Goal: Task Accomplishment & Management: Use online tool/utility

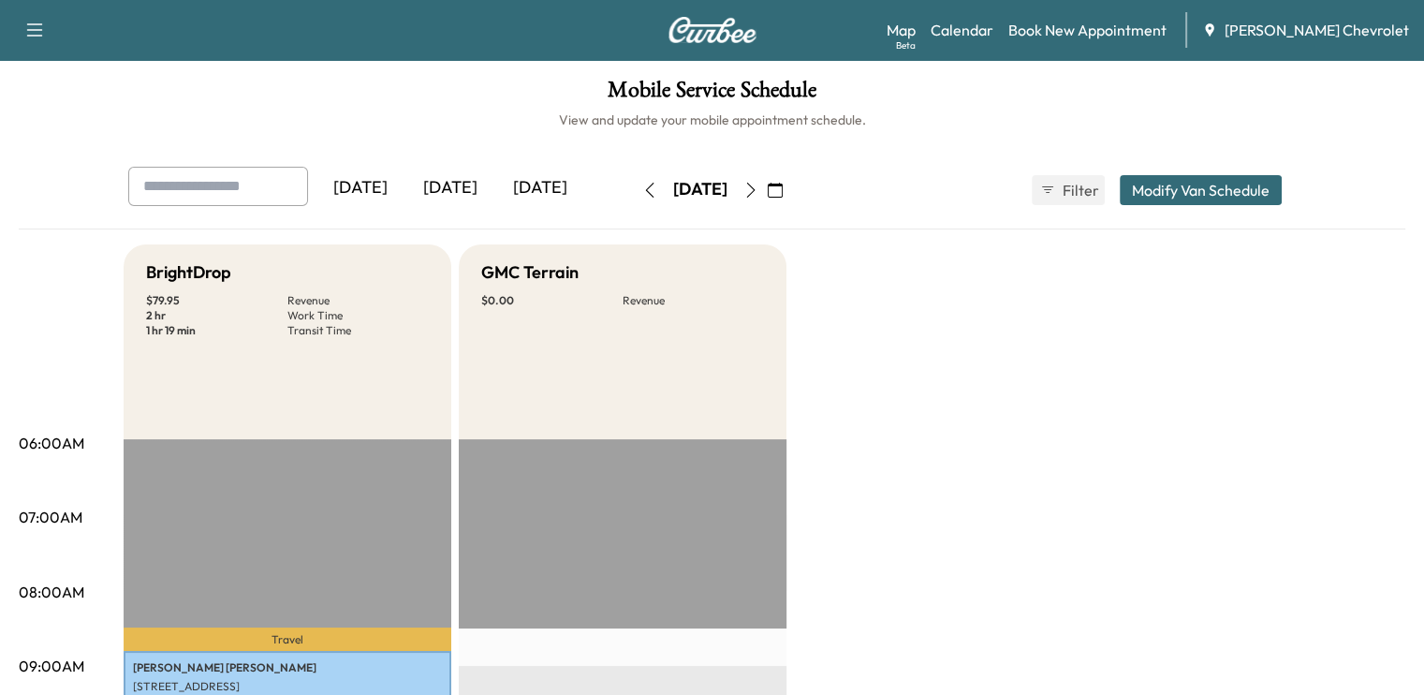
click at [758, 190] on icon "button" at bounding box center [750, 190] width 15 height 15
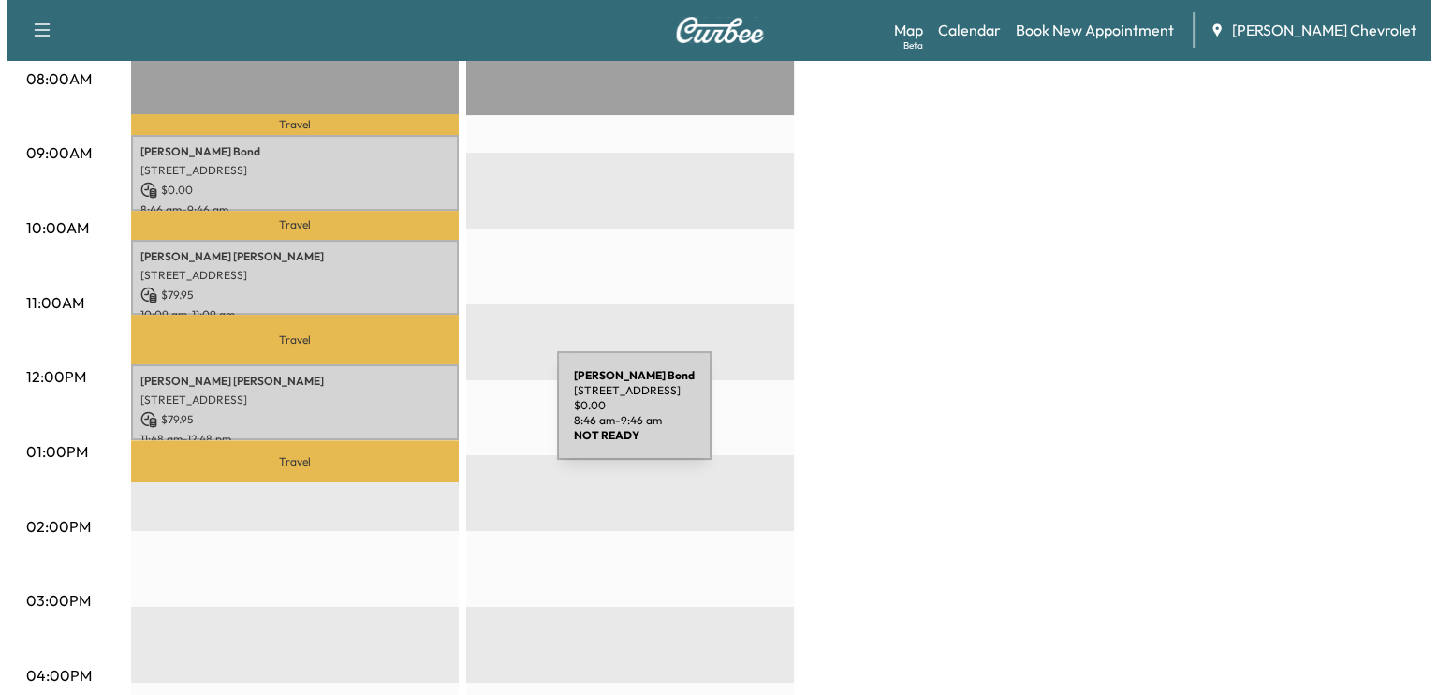
scroll to position [519, 0]
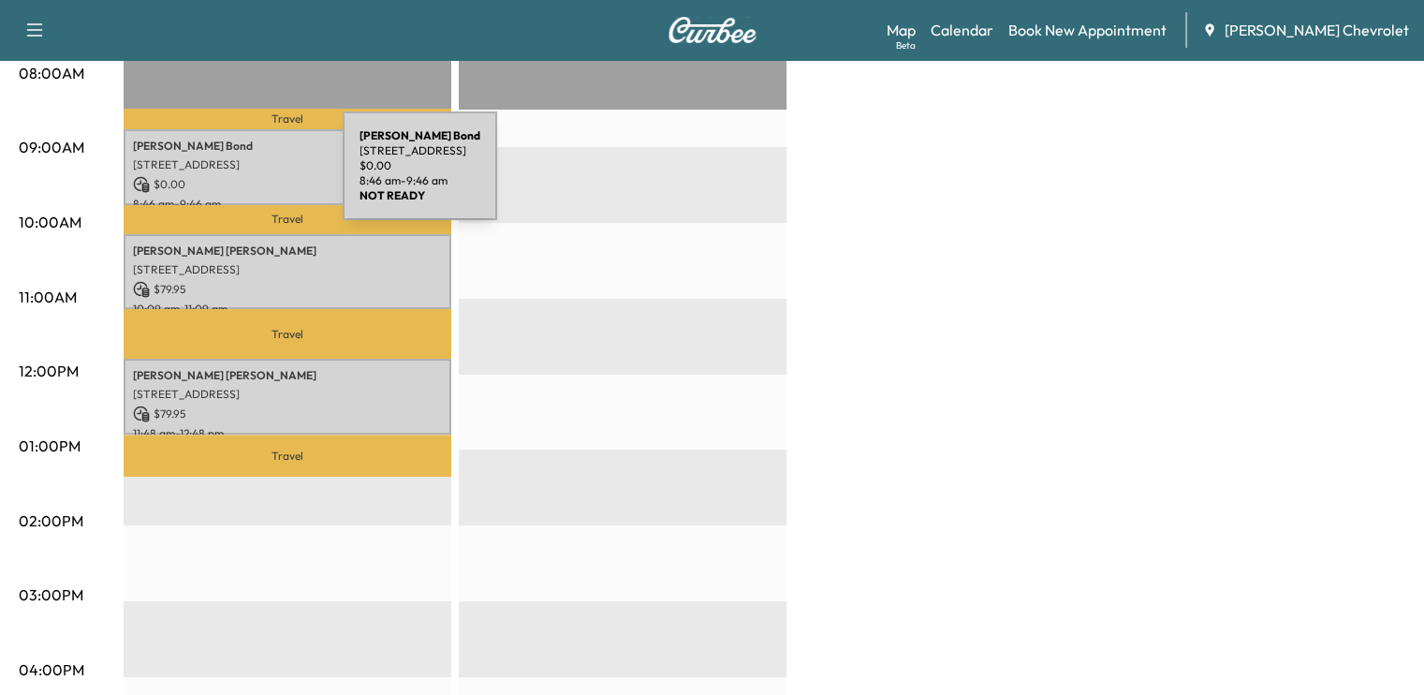
click at [202, 177] on p "$ 0.00" at bounding box center [287, 184] width 309 height 17
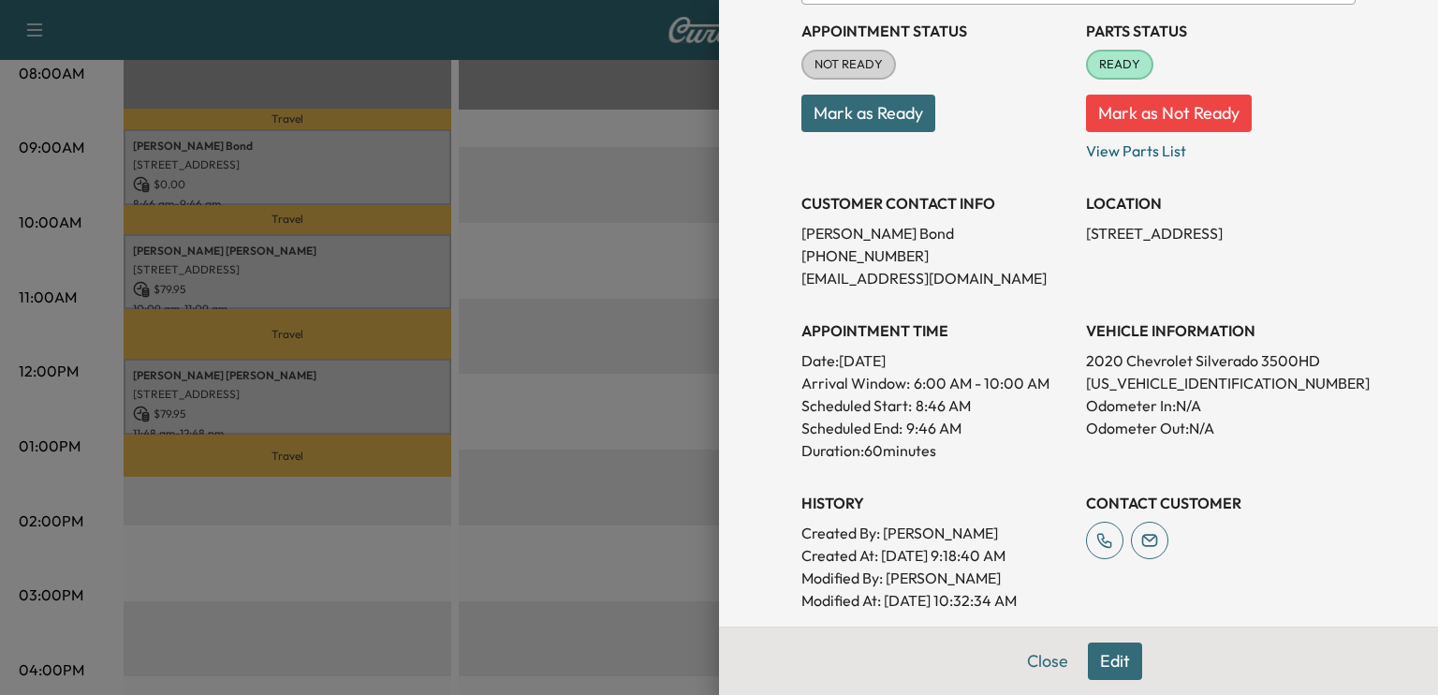
scroll to position [219, 0]
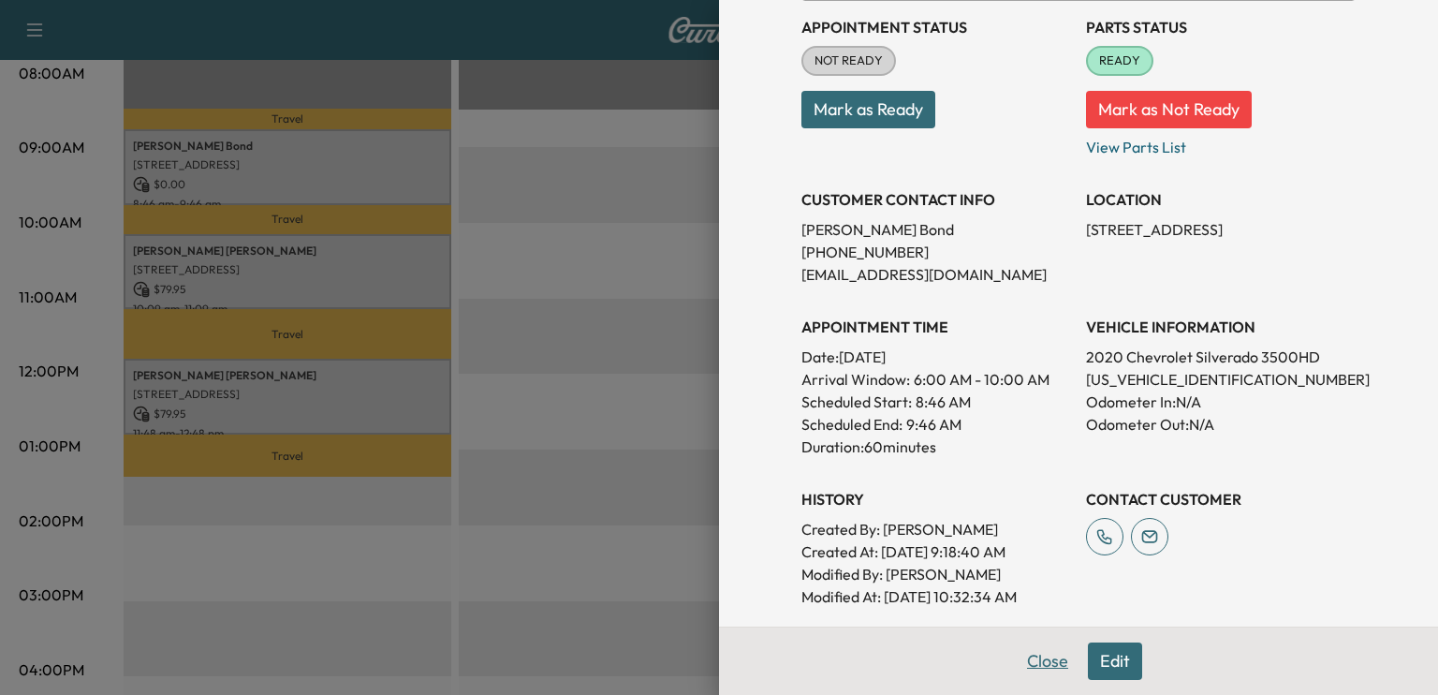
click at [1045, 668] on button "Close" at bounding box center [1048, 660] width 66 height 37
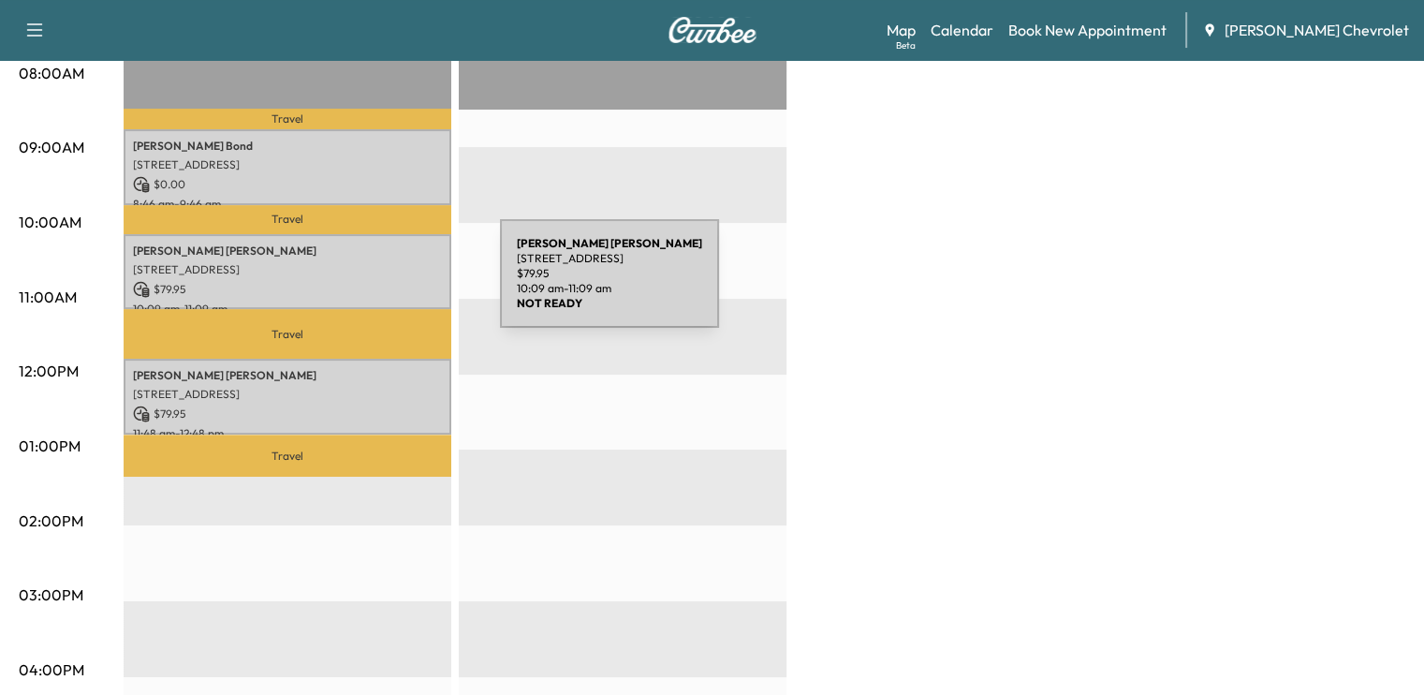
click at [360, 285] on p "$ 79.95" at bounding box center [287, 289] width 309 height 17
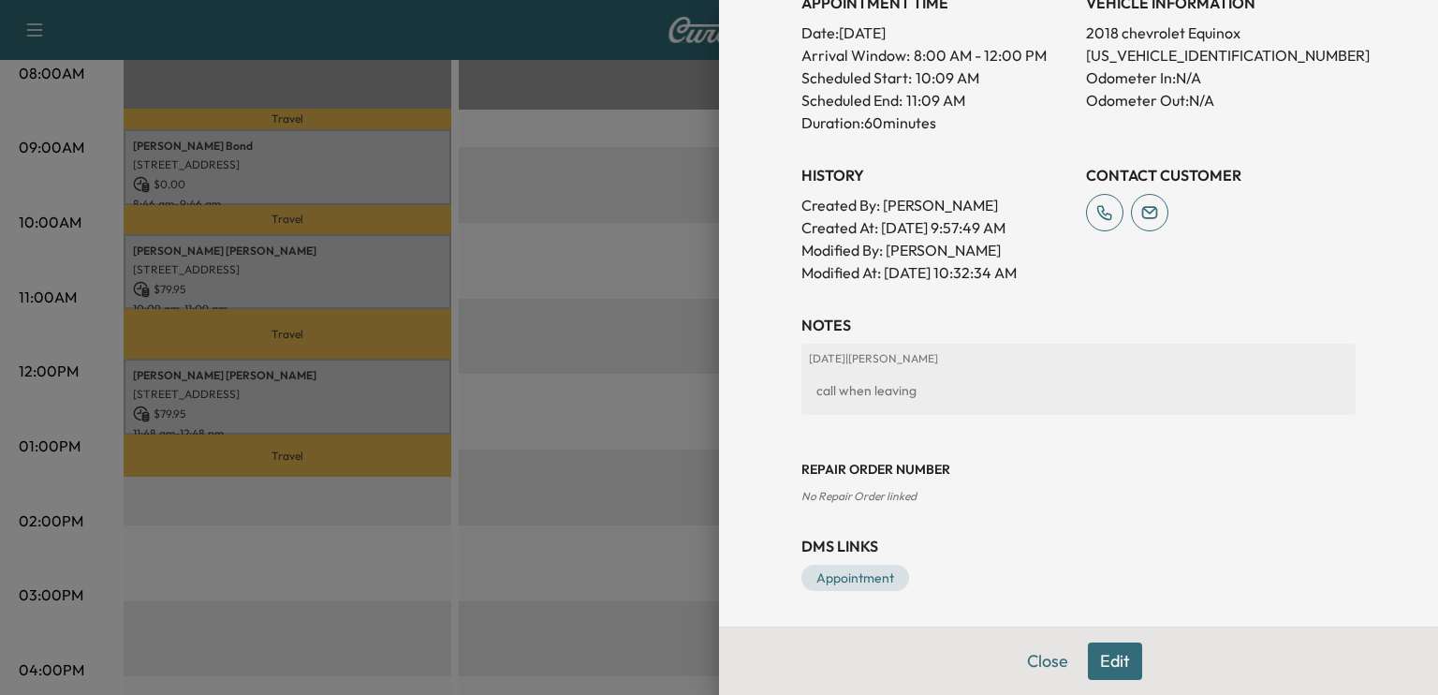
scroll to position [0, 0]
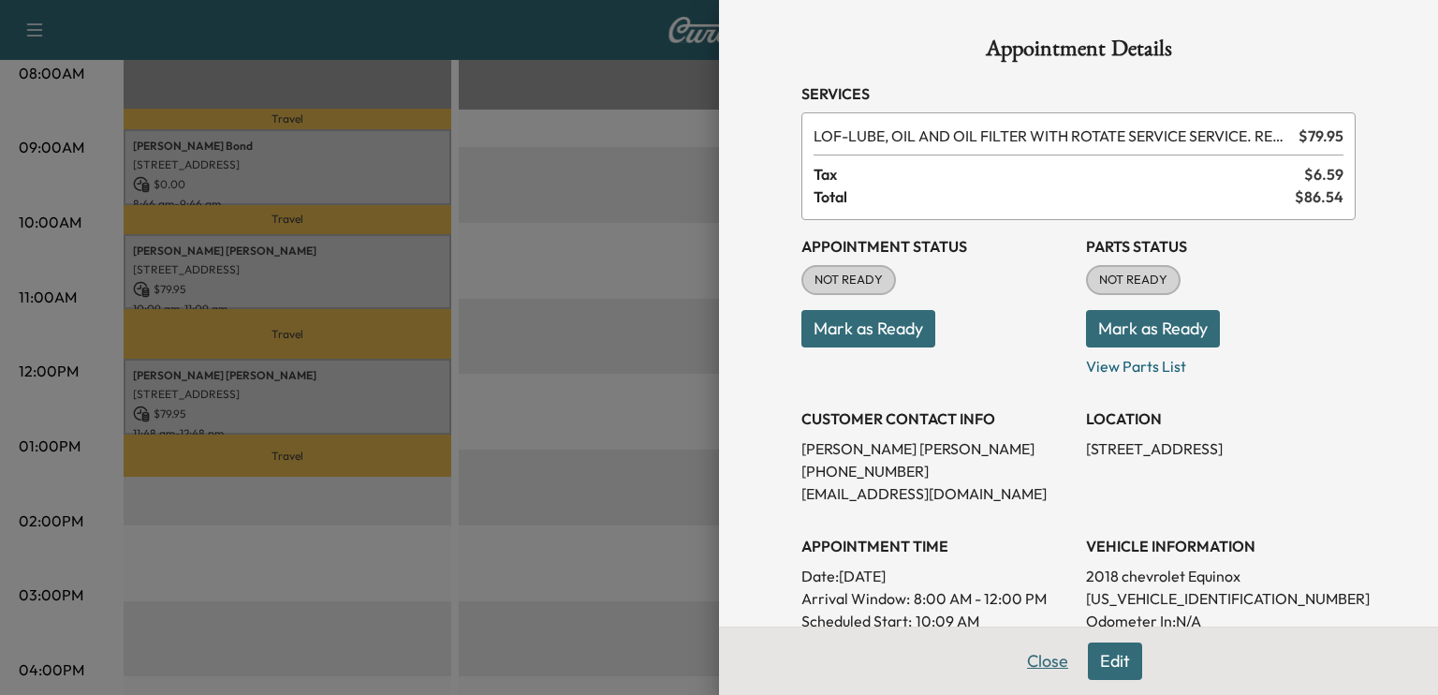
click at [1035, 666] on button "Close" at bounding box center [1048, 660] width 66 height 37
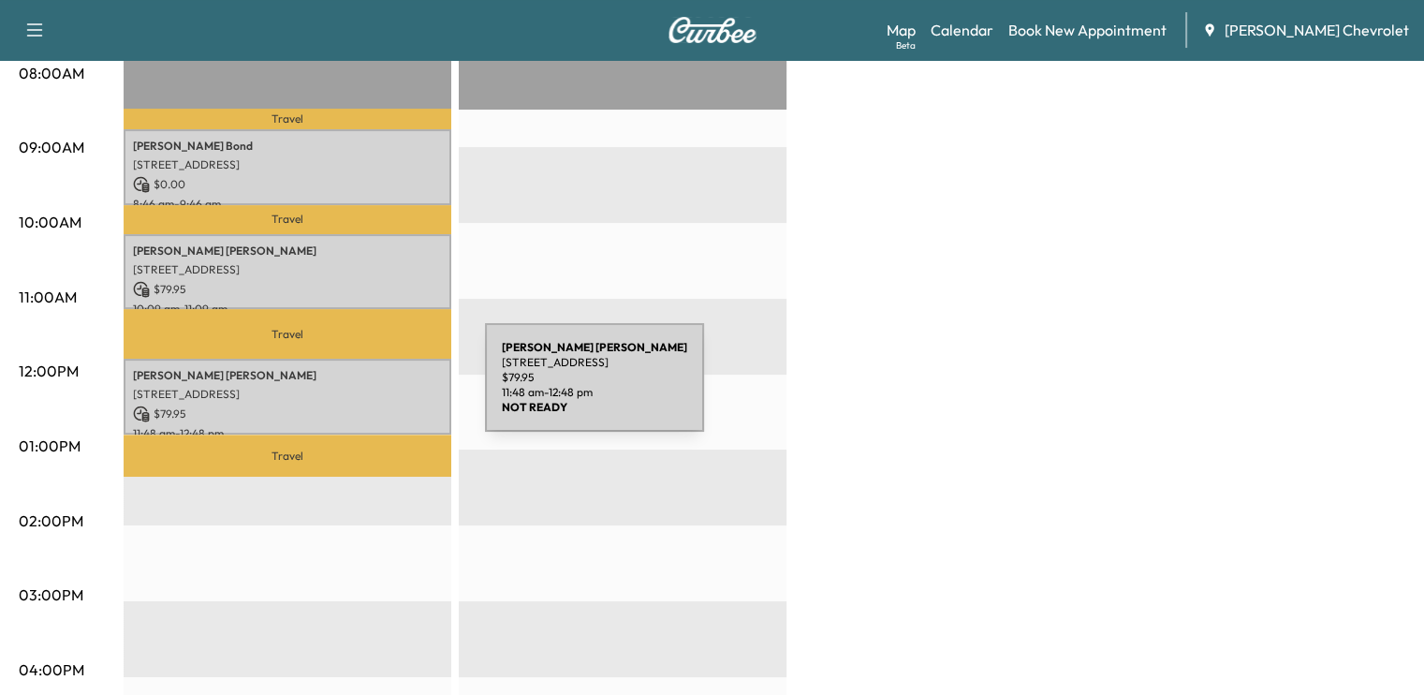
click at [345, 389] on p "[STREET_ADDRESS]" at bounding box center [287, 394] width 309 height 15
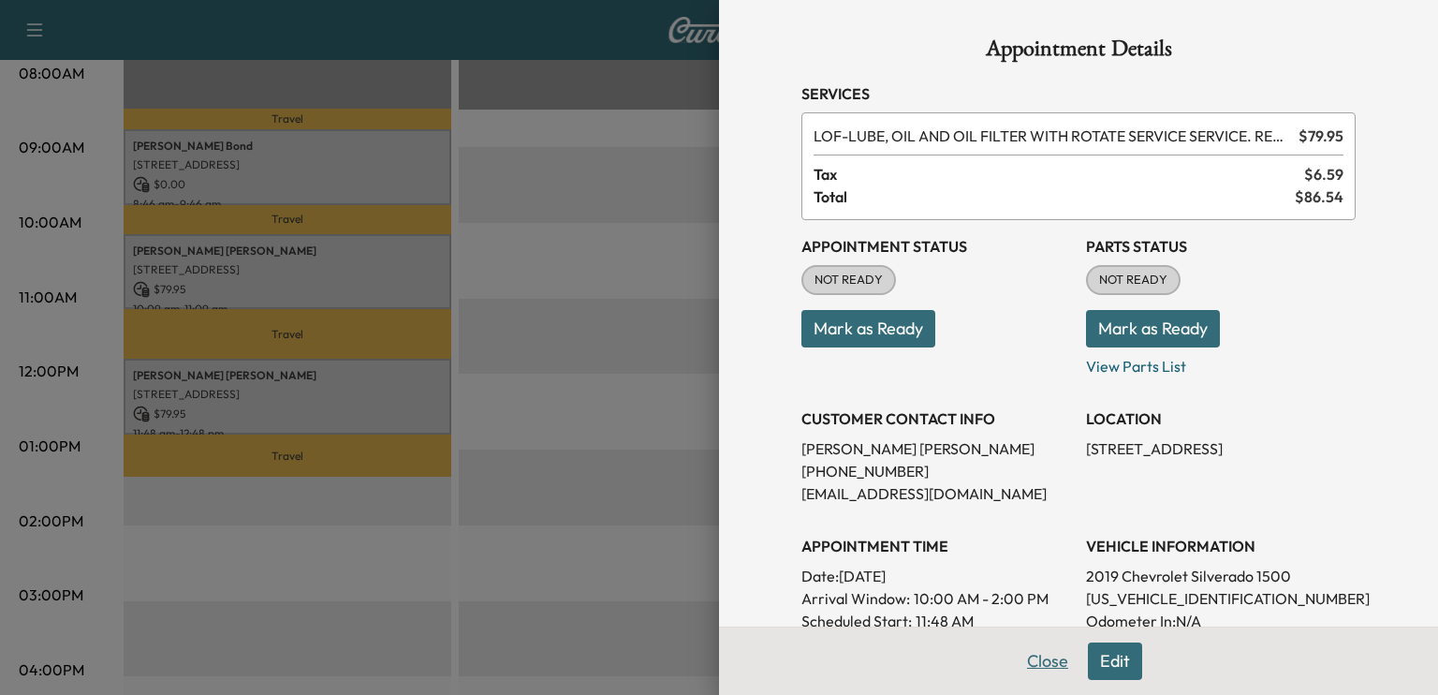
click at [1027, 651] on button "Close" at bounding box center [1048, 660] width 66 height 37
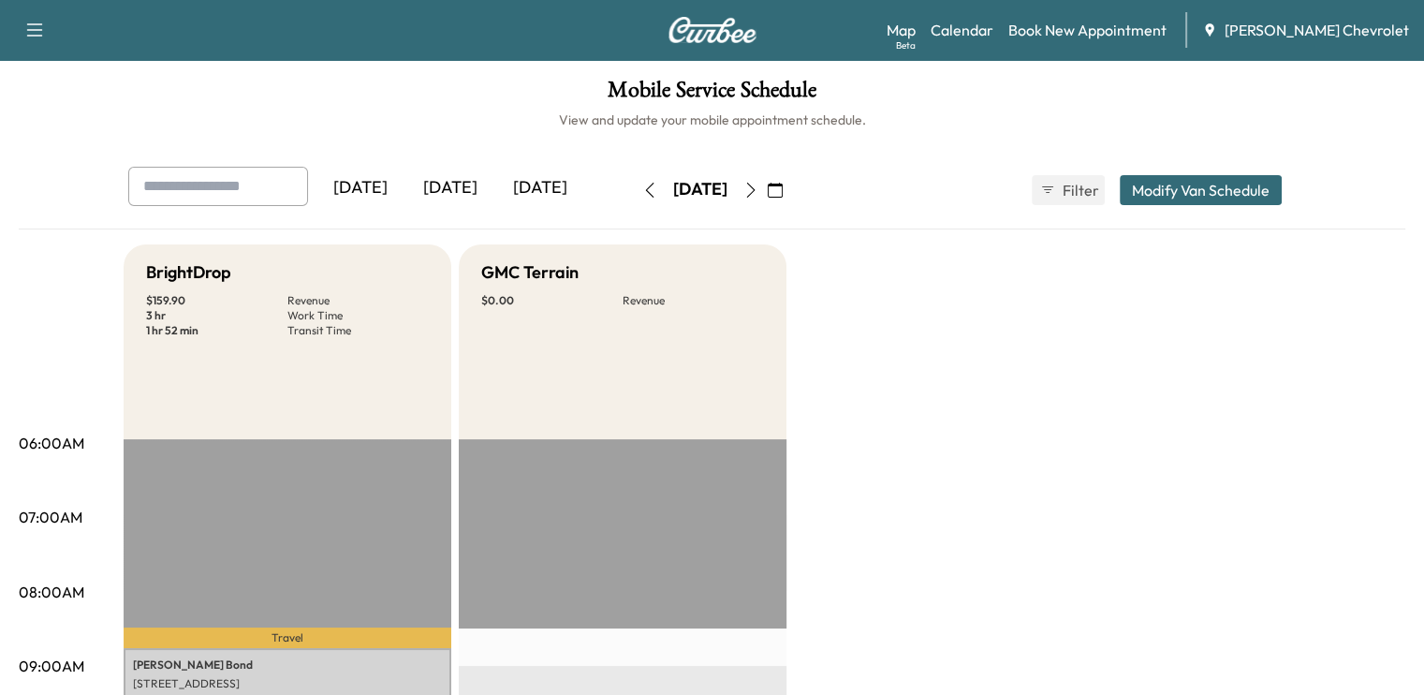
click at [767, 180] on button "button" at bounding box center [751, 190] width 32 height 30
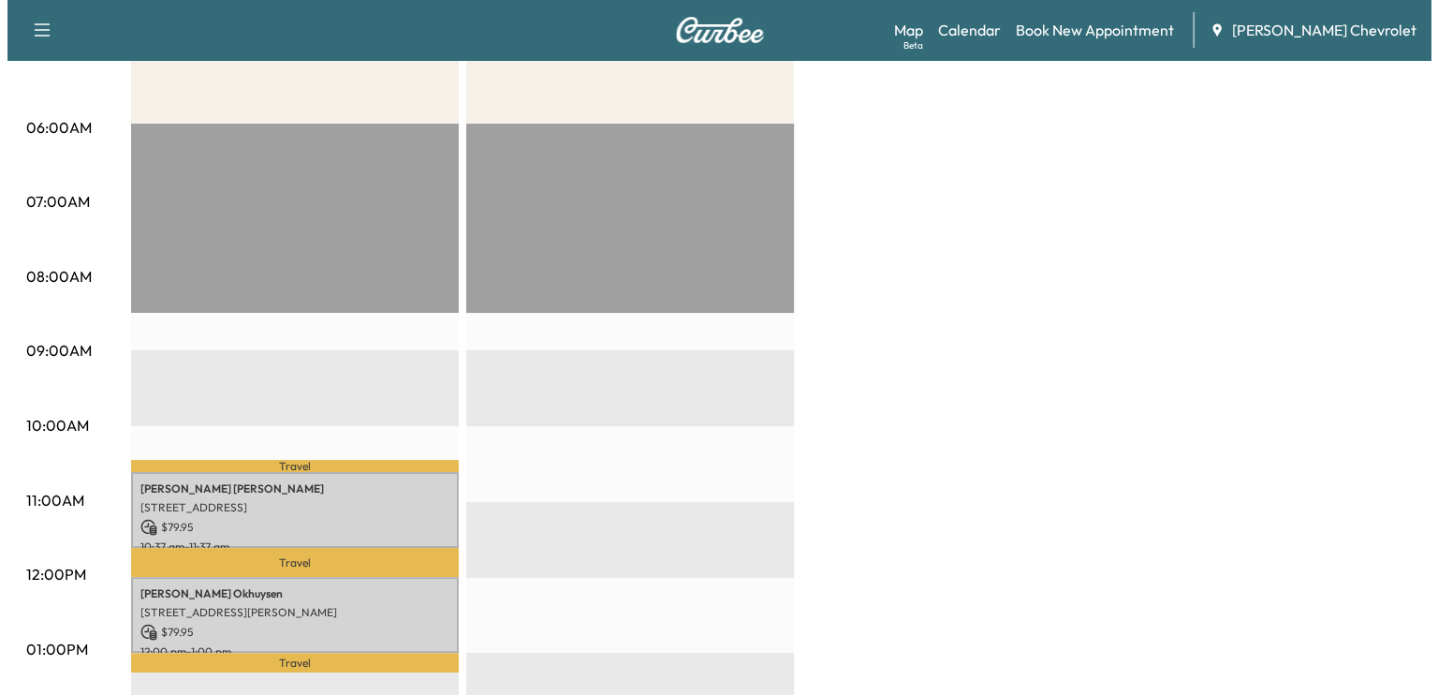
scroll to position [315, 0]
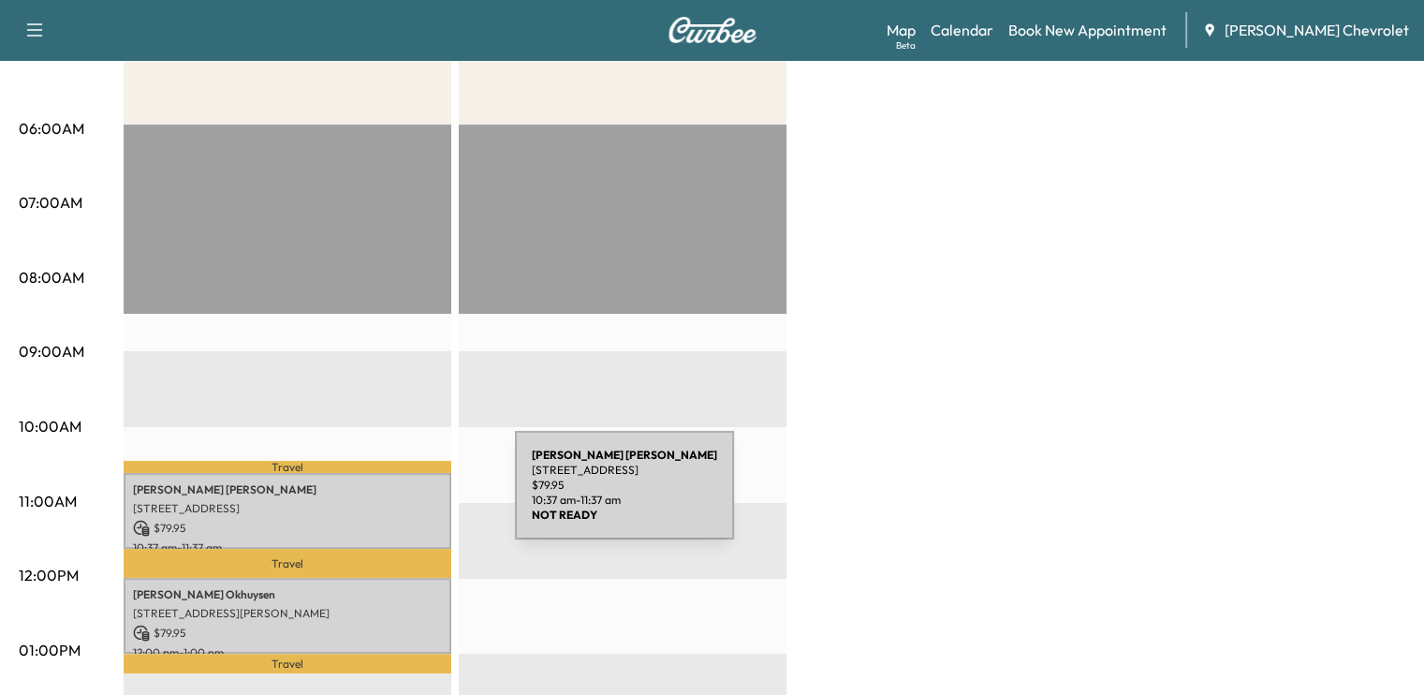
click at [375, 501] on p "[STREET_ADDRESS]" at bounding box center [287, 508] width 309 height 15
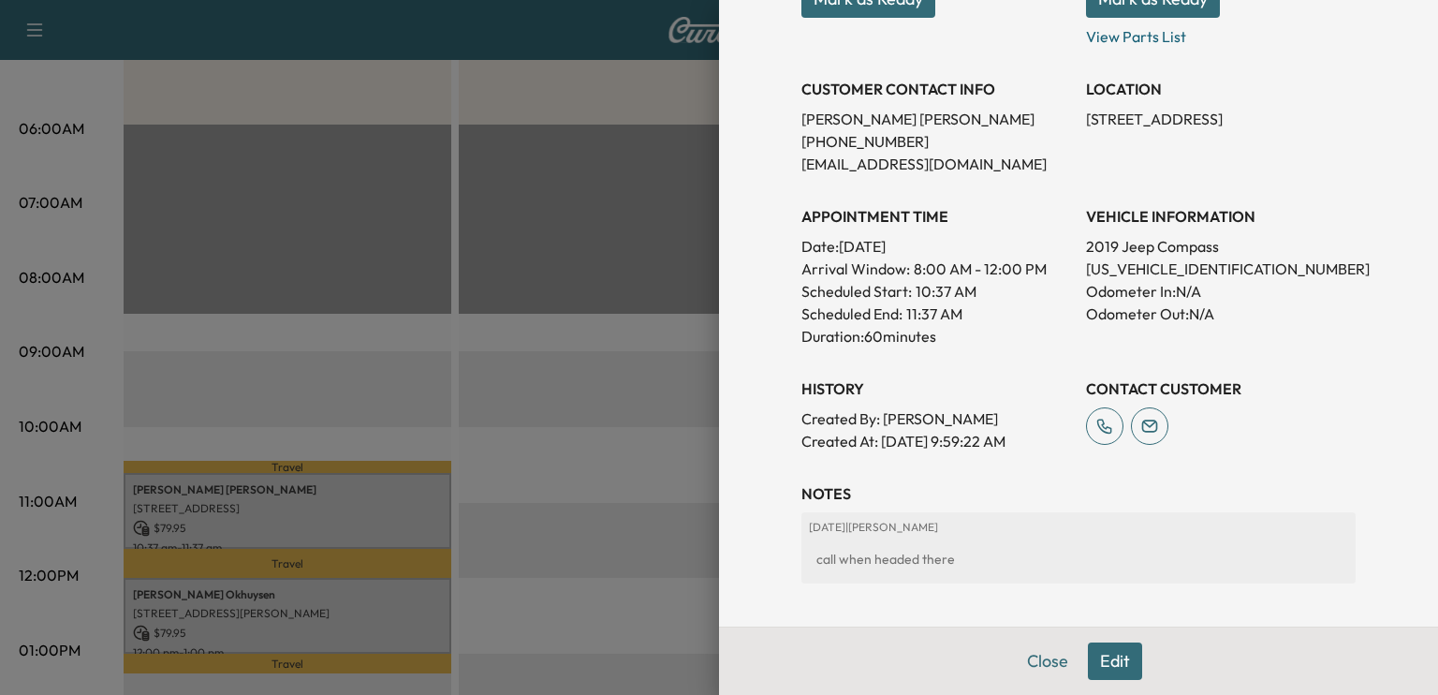
scroll to position [333, 0]
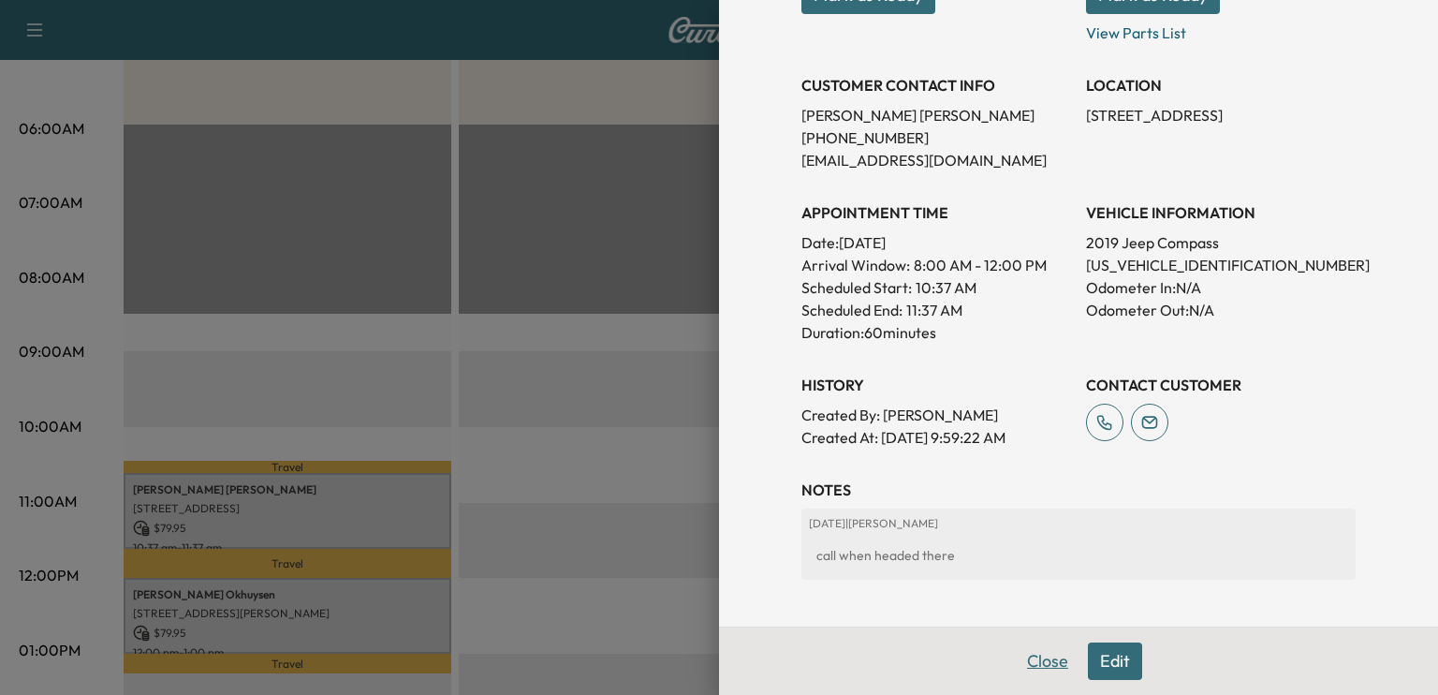
click at [1053, 659] on button "Close" at bounding box center [1048, 660] width 66 height 37
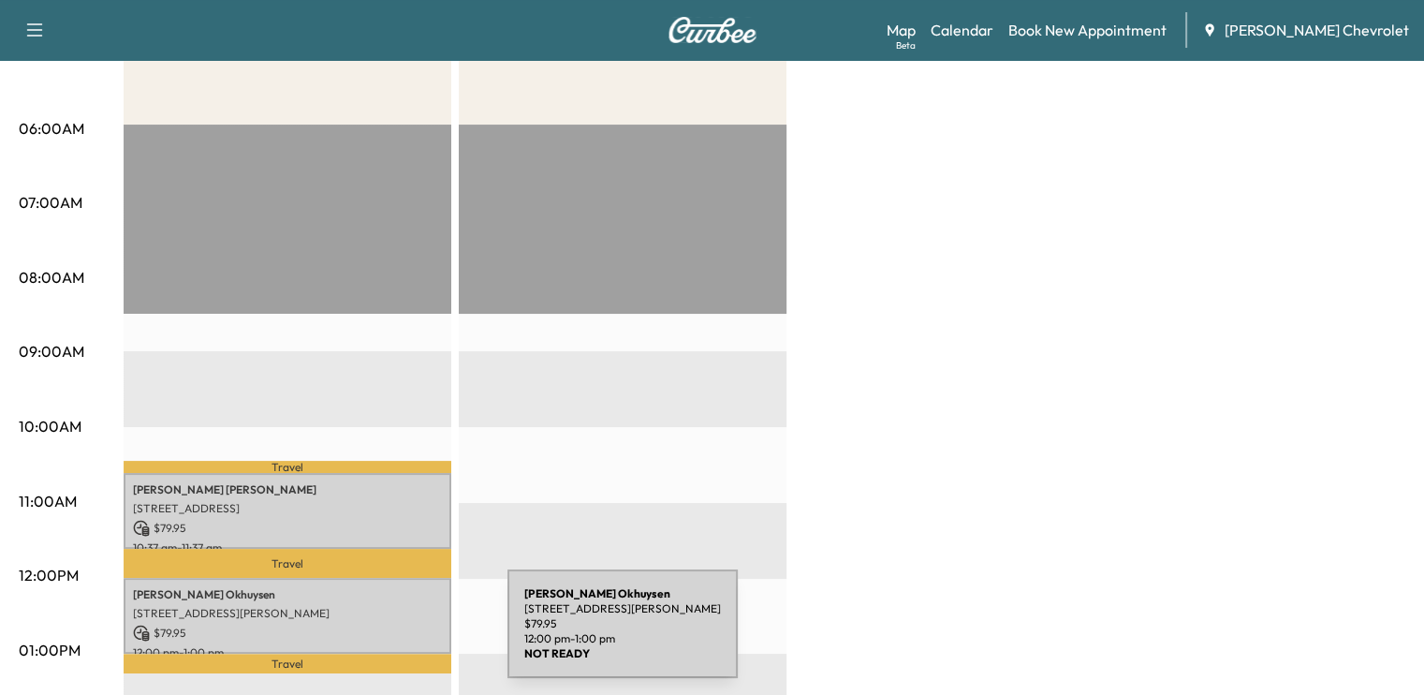
click at [367, 635] on div "[PERSON_NAME] [STREET_ADDRESS][PERSON_NAME] $ 79.95 12:00 pm - 1:00 pm" at bounding box center [288, 616] width 328 height 76
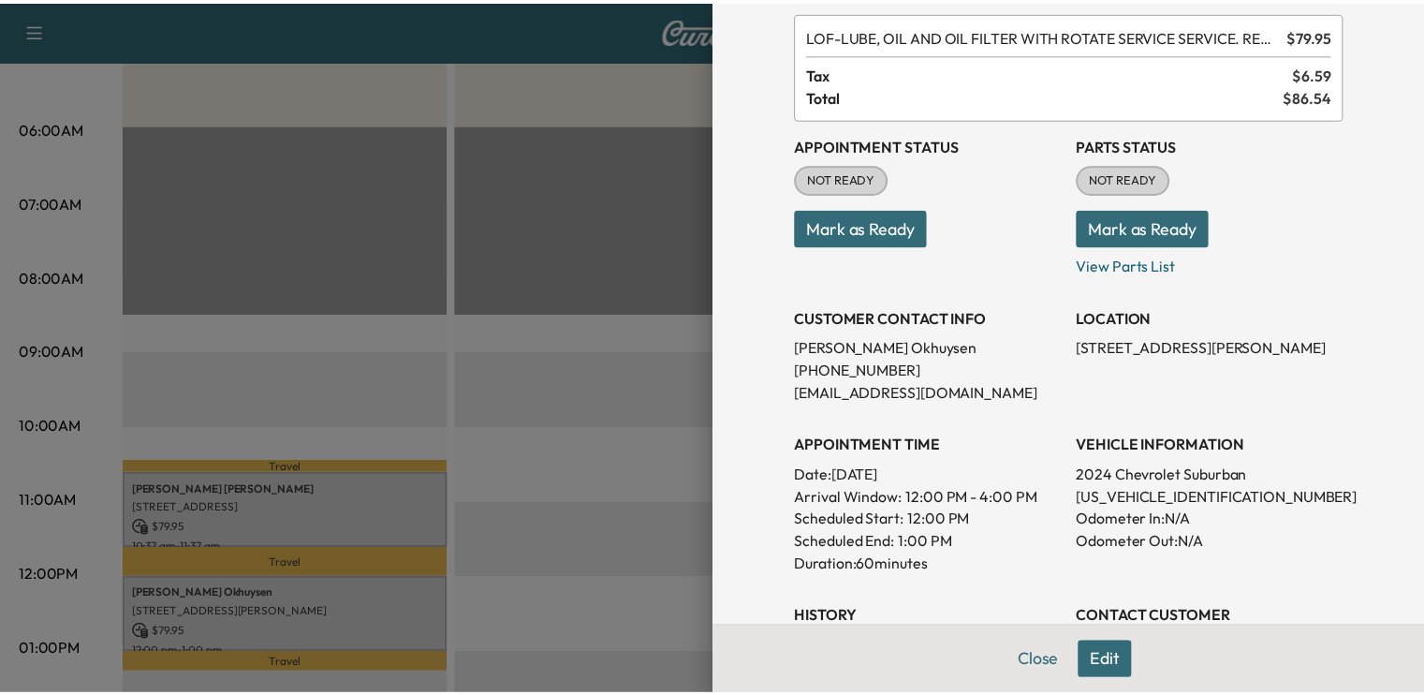
scroll to position [0, 0]
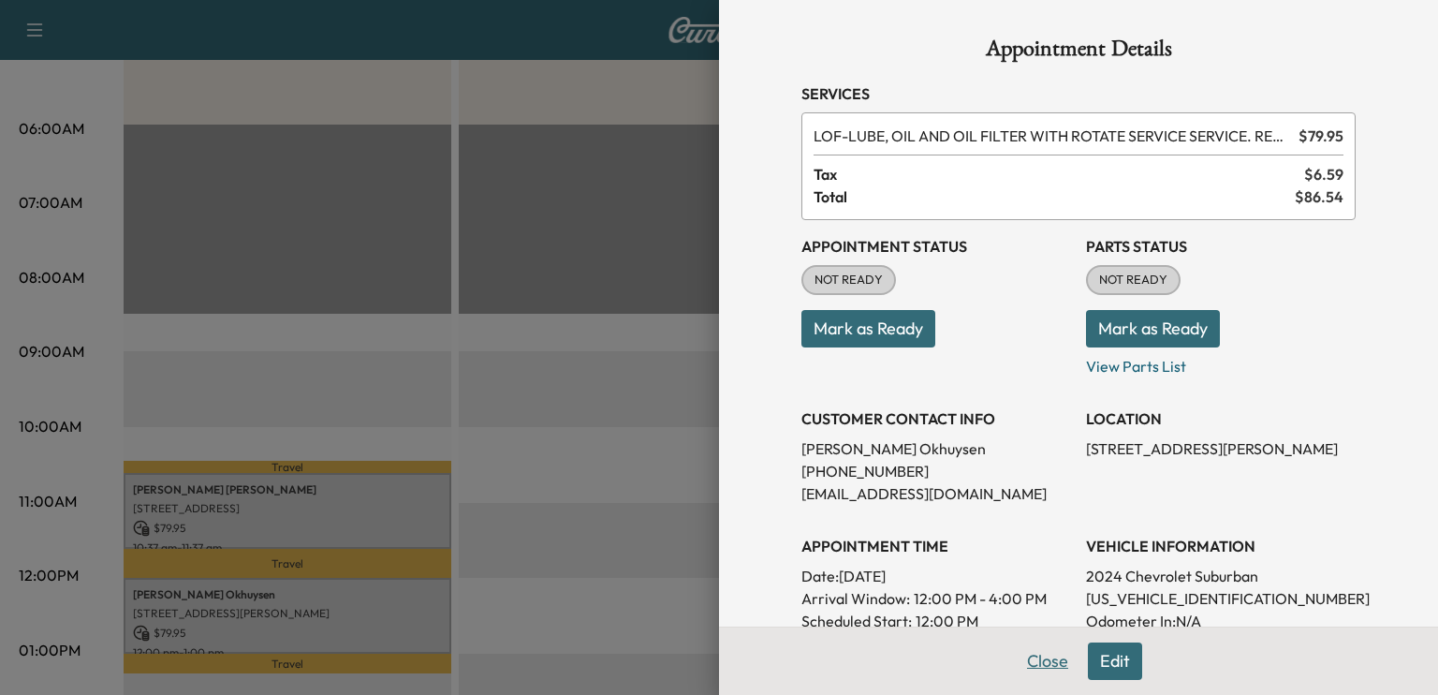
click at [1039, 672] on button "Close" at bounding box center [1048, 660] width 66 height 37
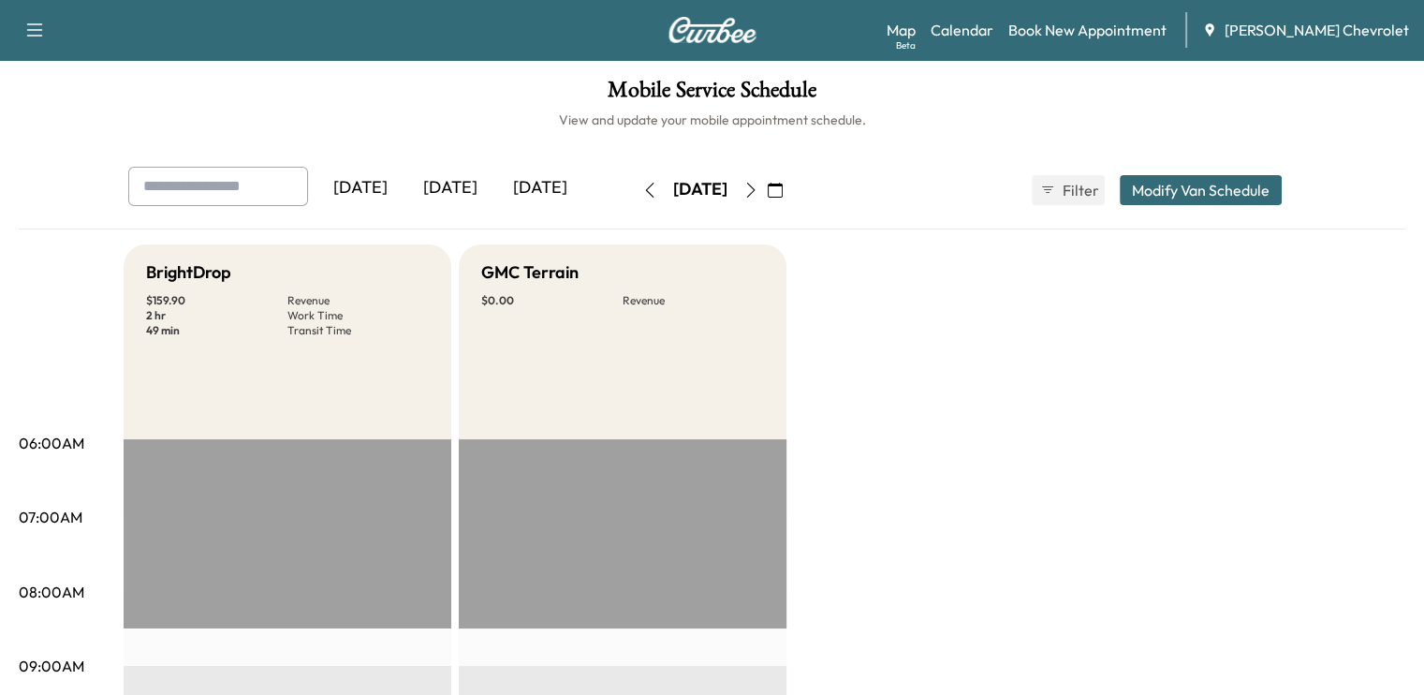
click at [767, 196] on button "button" at bounding box center [751, 190] width 32 height 30
click at [767, 181] on button "button" at bounding box center [751, 190] width 32 height 30
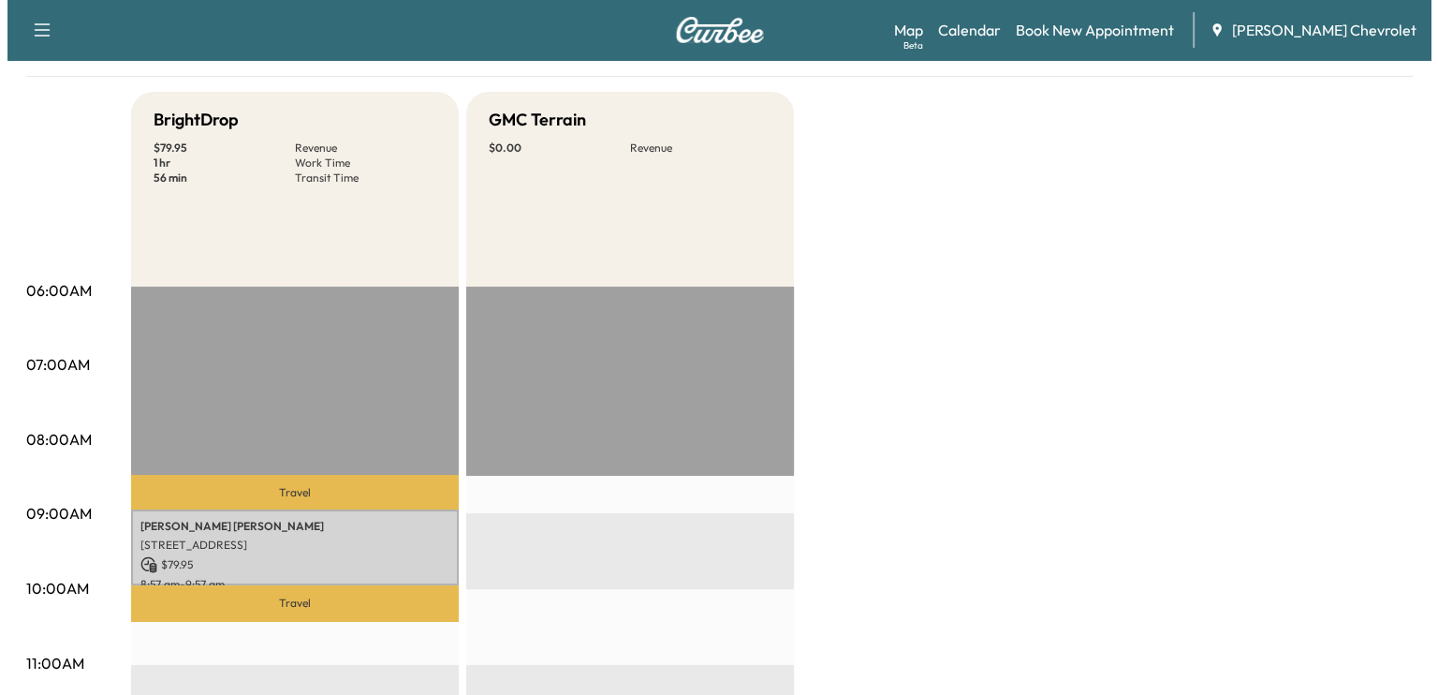
scroll to position [195, 0]
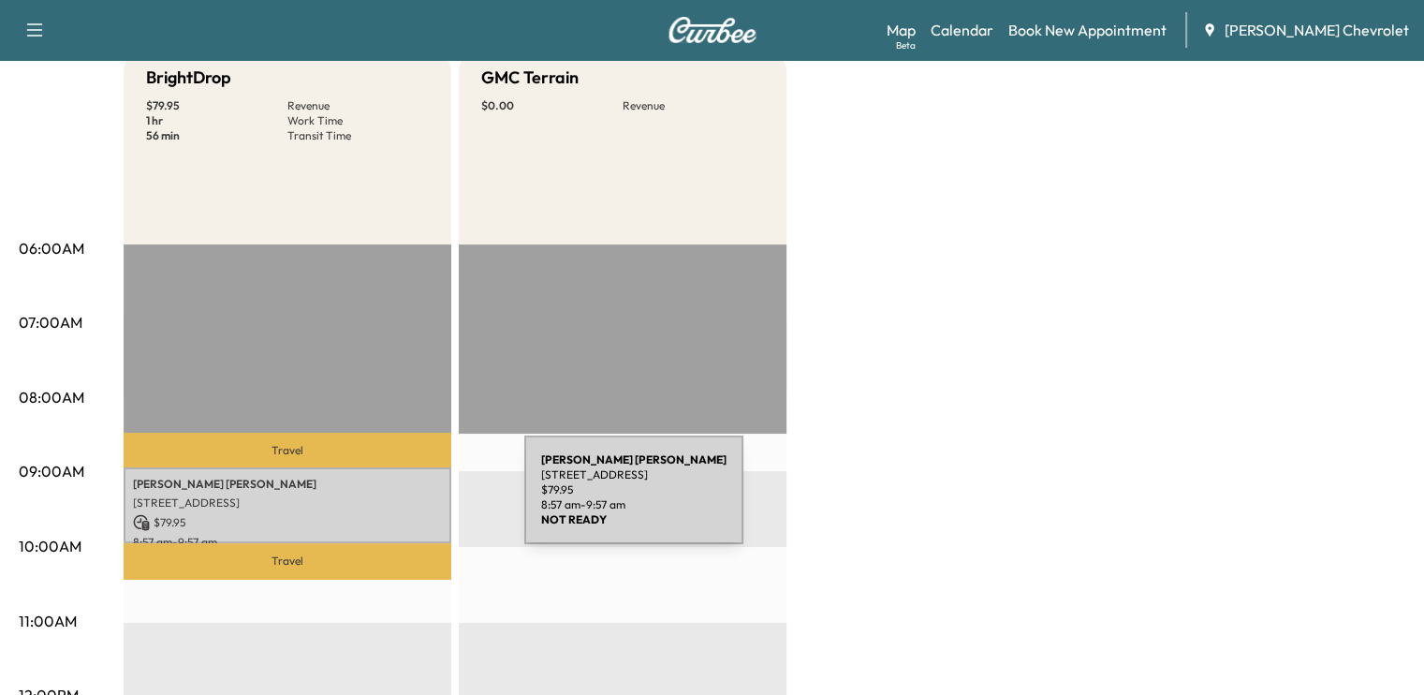
click at [384, 501] on p "[STREET_ADDRESS]" at bounding box center [287, 502] width 309 height 15
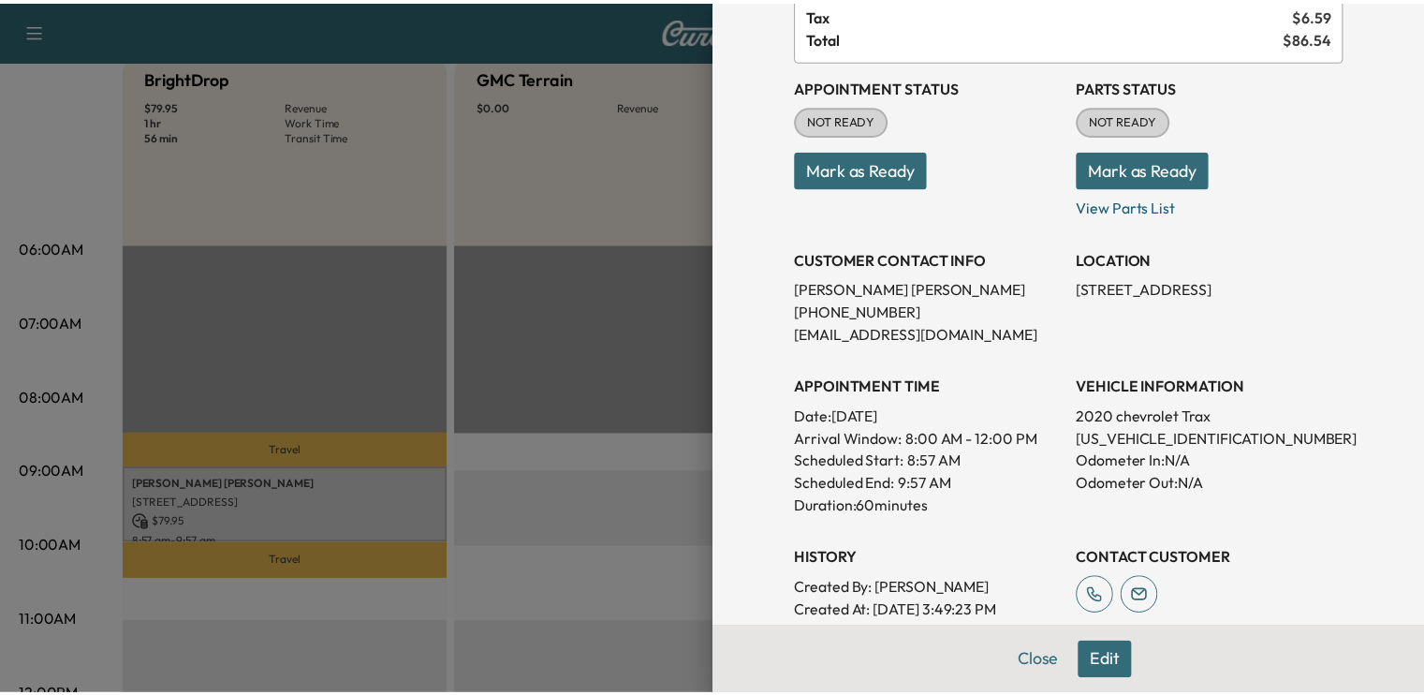
scroll to position [164, 0]
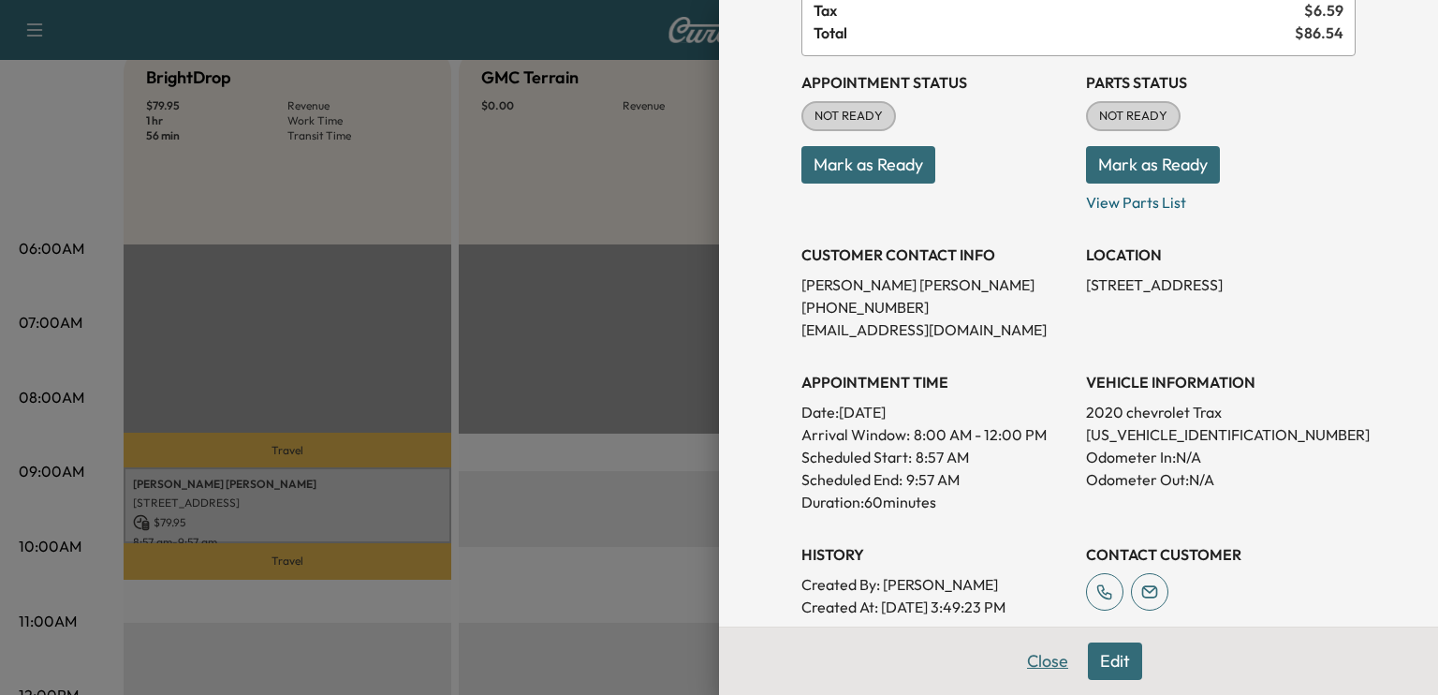
click at [1032, 662] on button "Close" at bounding box center [1048, 660] width 66 height 37
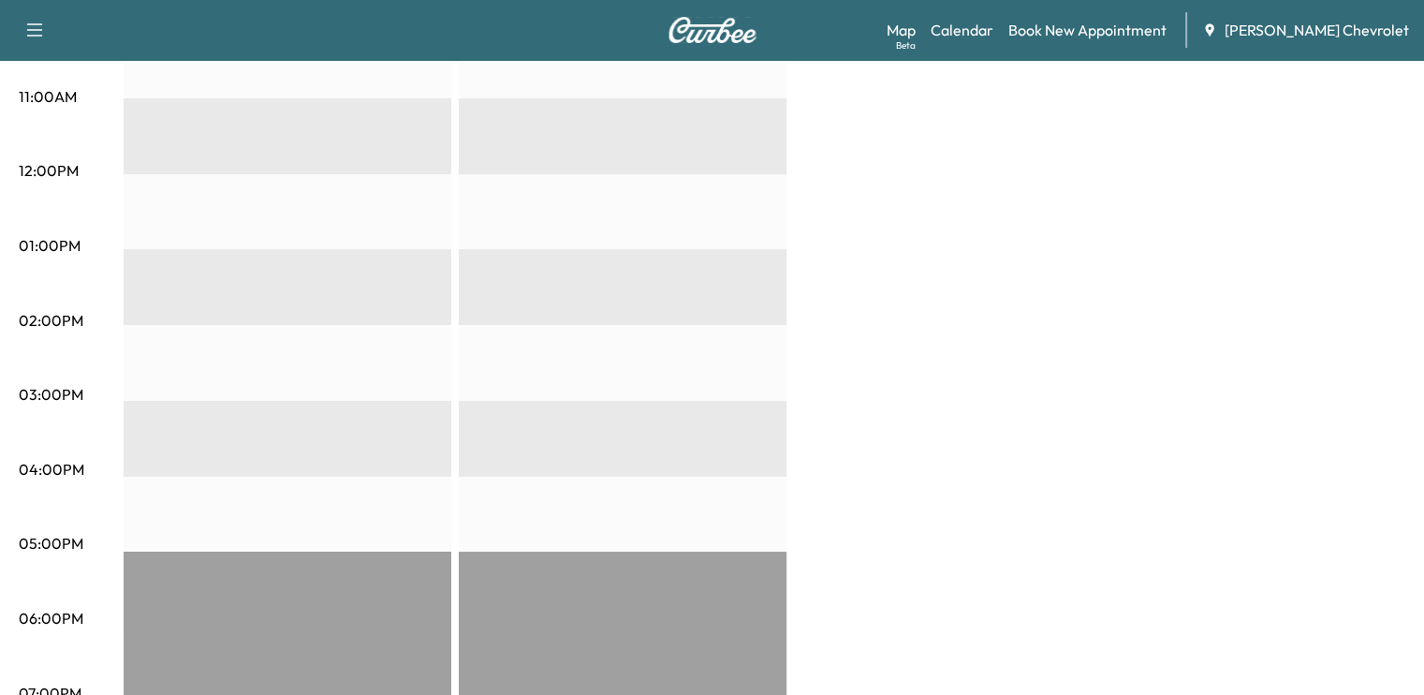
scroll to position [0, 0]
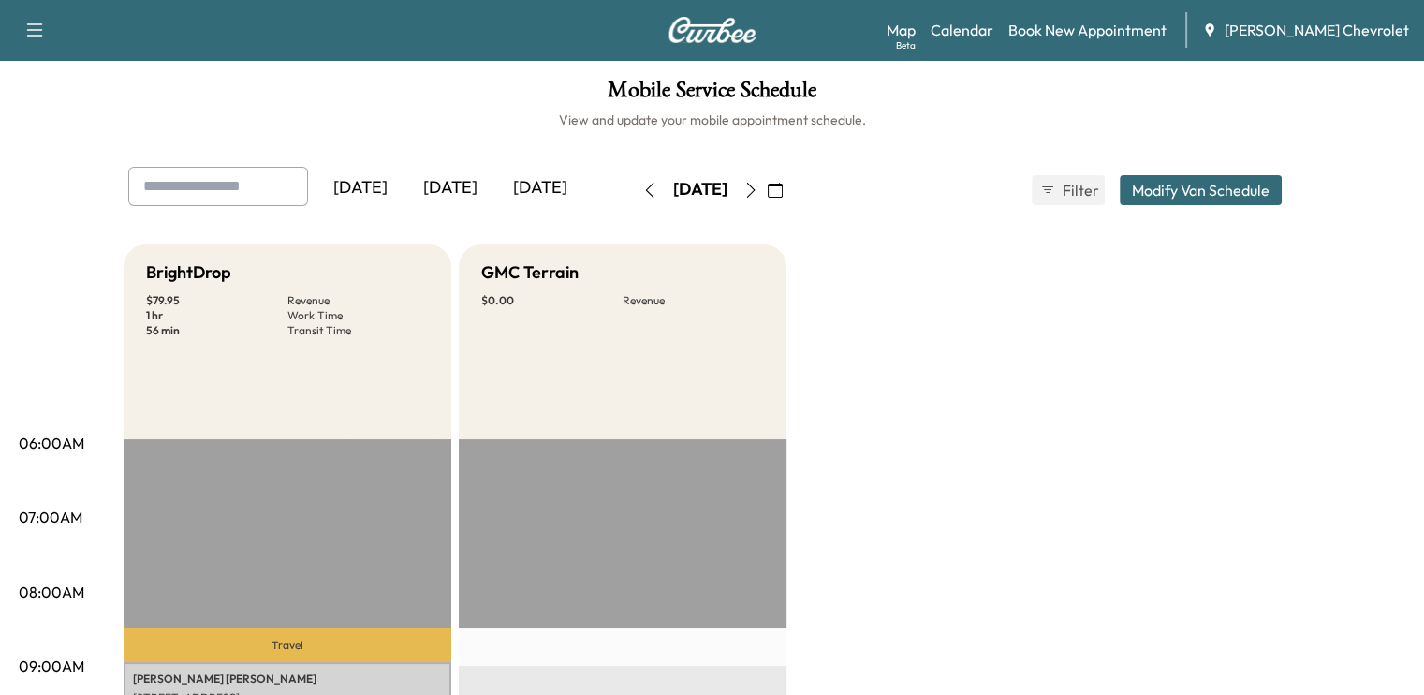
click at [634, 194] on button "button" at bounding box center [650, 190] width 32 height 30
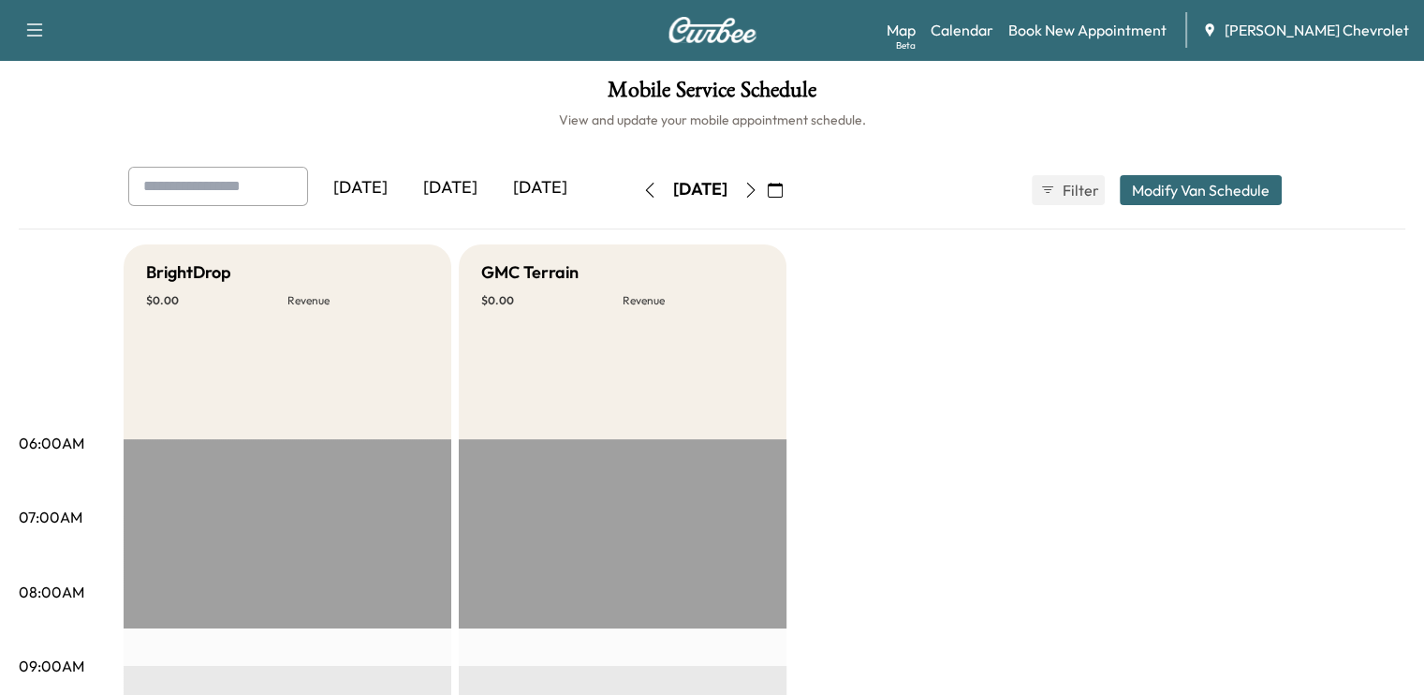
click at [634, 190] on button "button" at bounding box center [650, 190] width 32 height 30
click at [642, 189] on icon "button" at bounding box center [649, 190] width 15 height 15
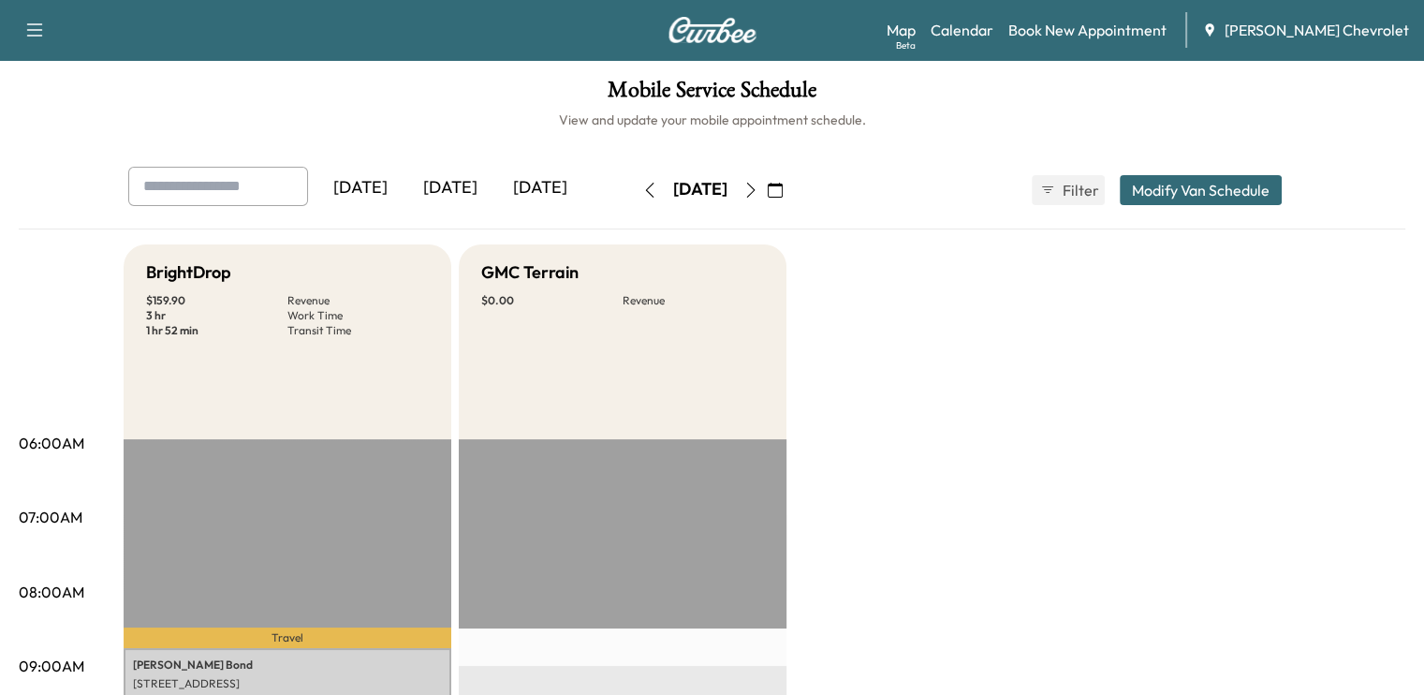
click at [634, 189] on button "button" at bounding box center [650, 190] width 32 height 30
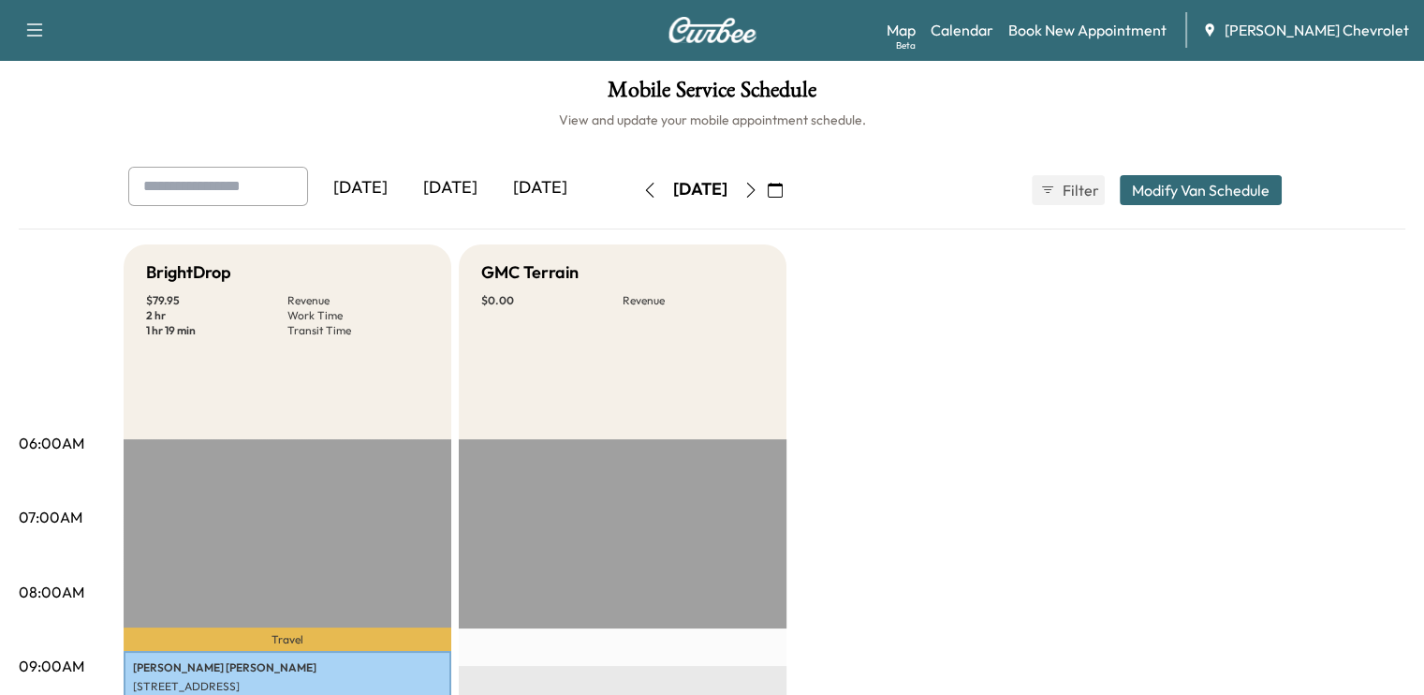
click at [758, 184] on icon "button" at bounding box center [750, 190] width 15 height 15
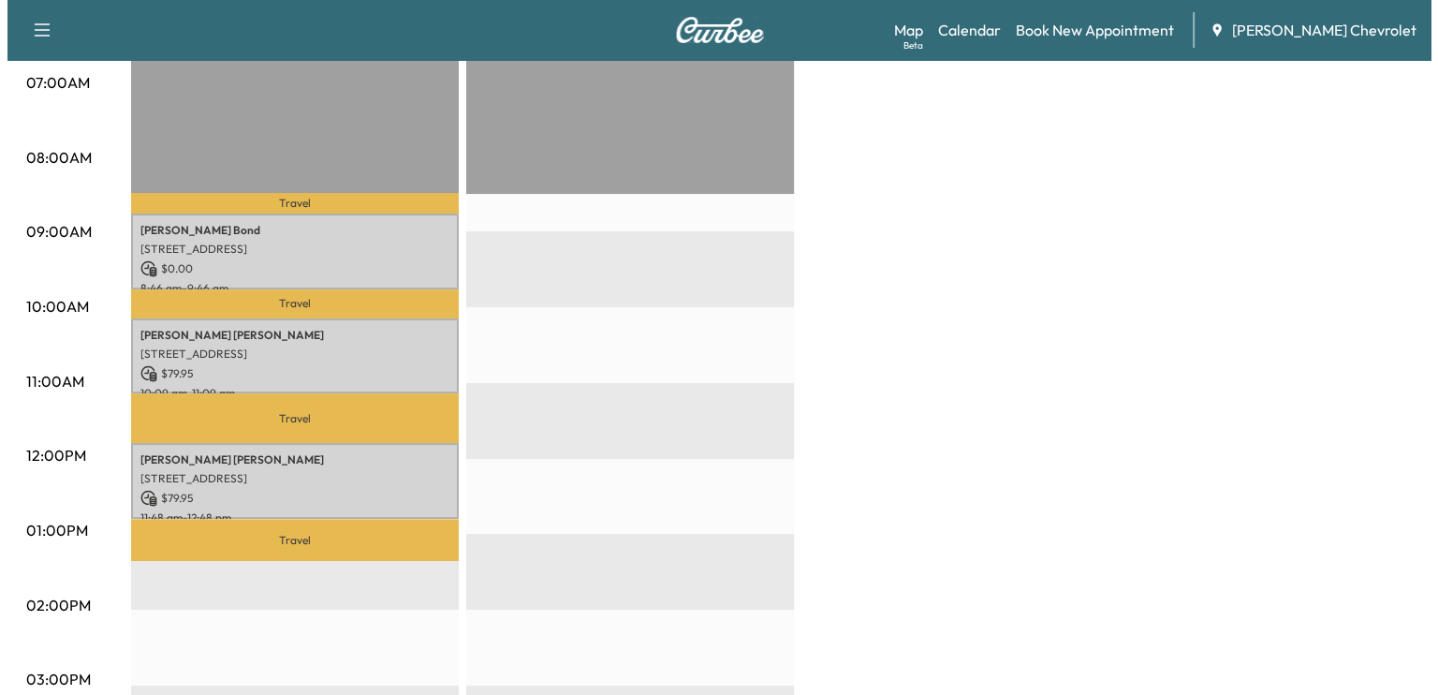
scroll to position [434, 0]
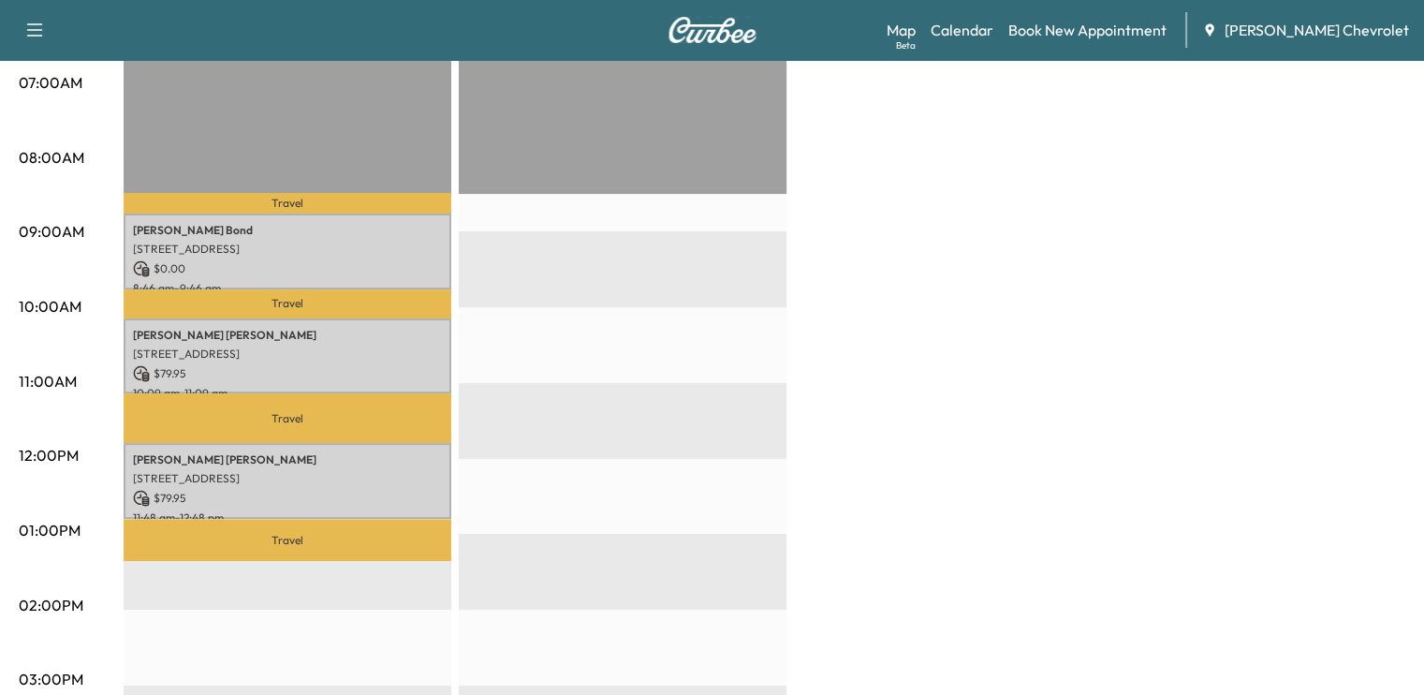
click at [257, 291] on p "Travel" at bounding box center [288, 303] width 328 height 29
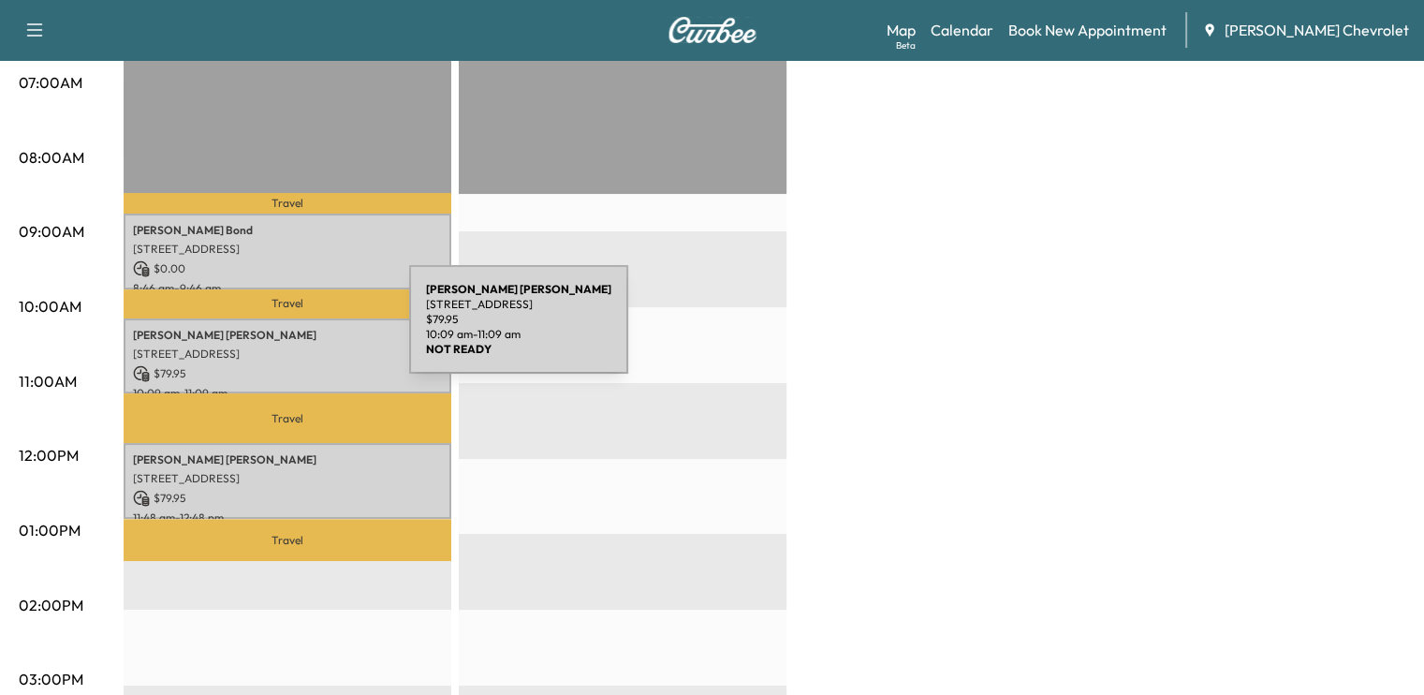
click at [269, 331] on p "[PERSON_NAME]" at bounding box center [287, 335] width 309 height 15
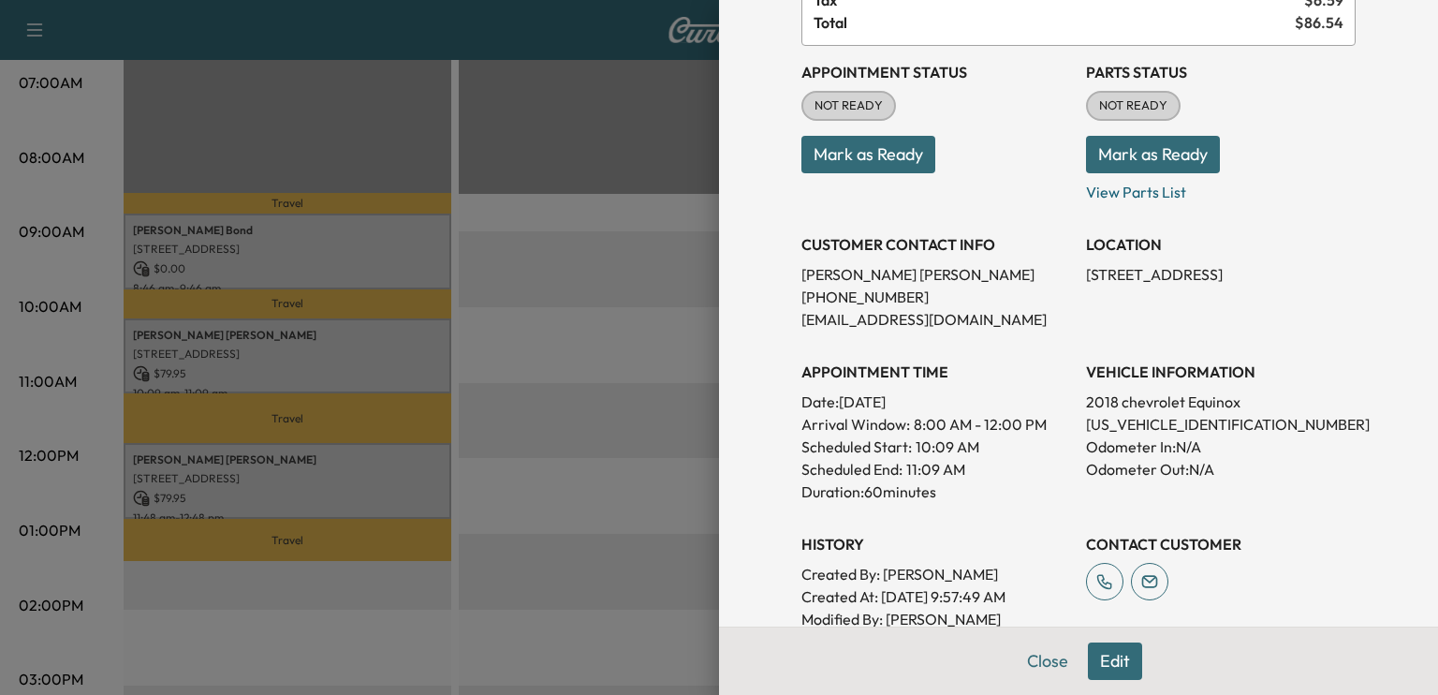
scroll to position [178, 0]
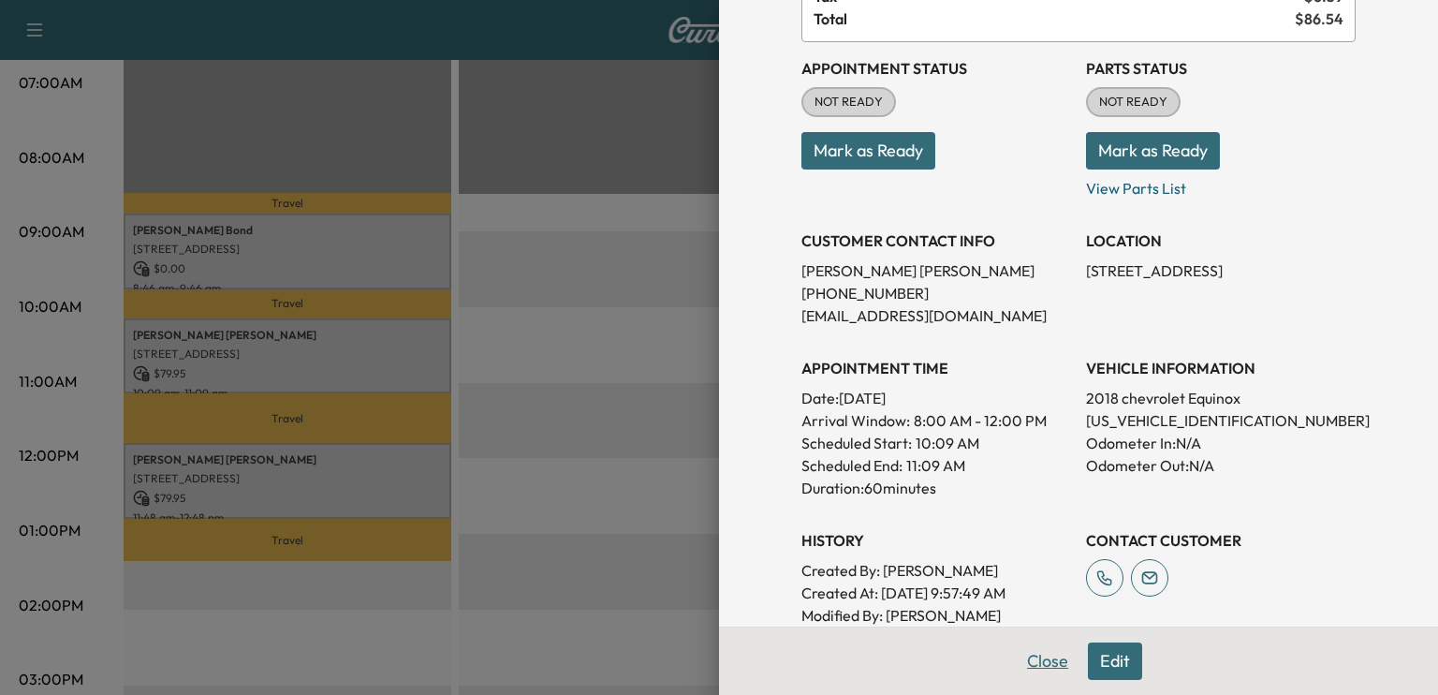
click at [1027, 666] on button "Close" at bounding box center [1048, 660] width 66 height 37
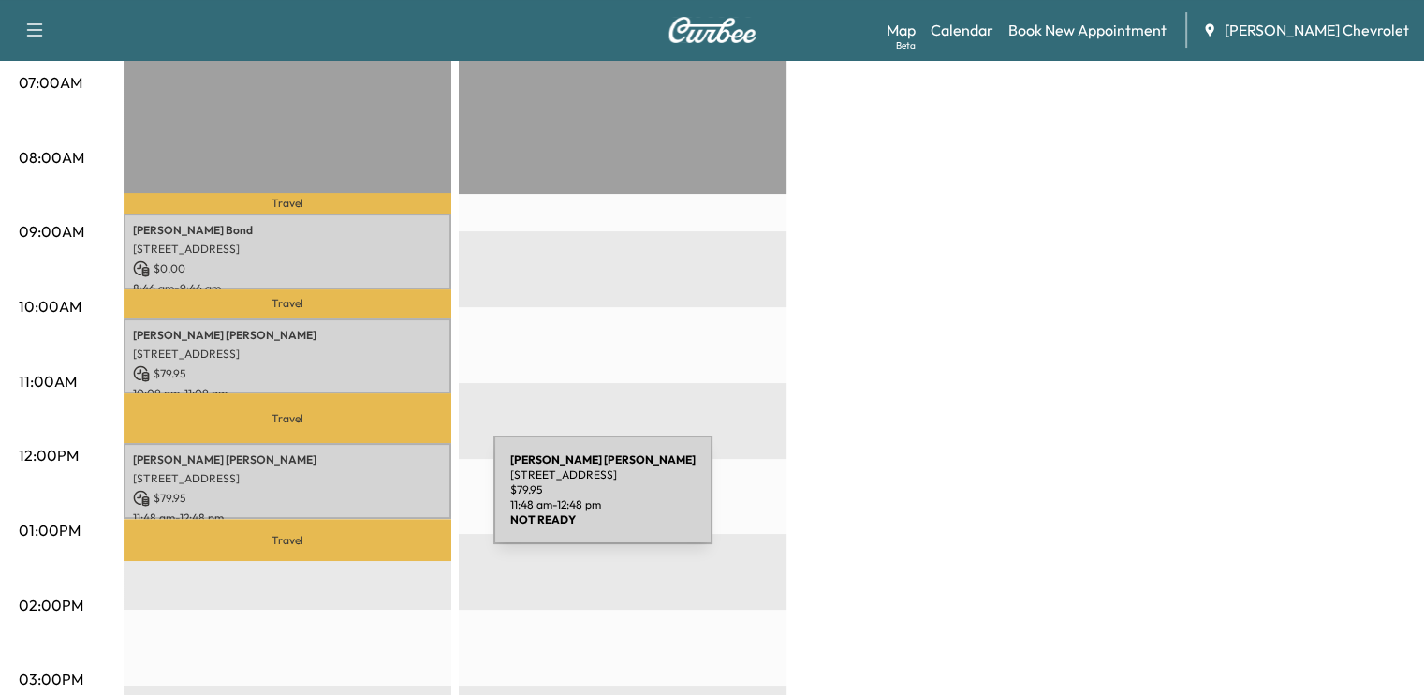
click at [353, 501] on div "[PERSON_NAME] [STREET_ADDRESS] $ 79.95 11:48 am - 12:48 pm" at bounding box center [288, 481] width 328 height 76
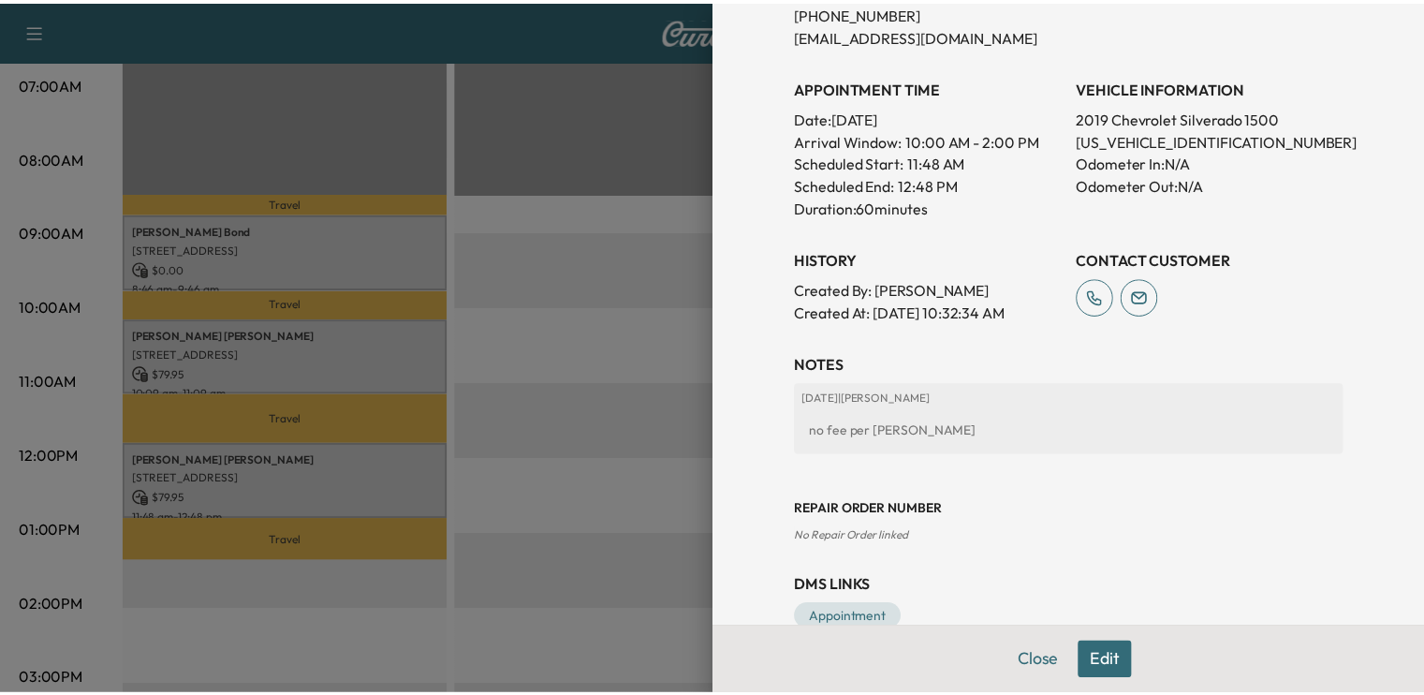
scroll to position [460, 0]
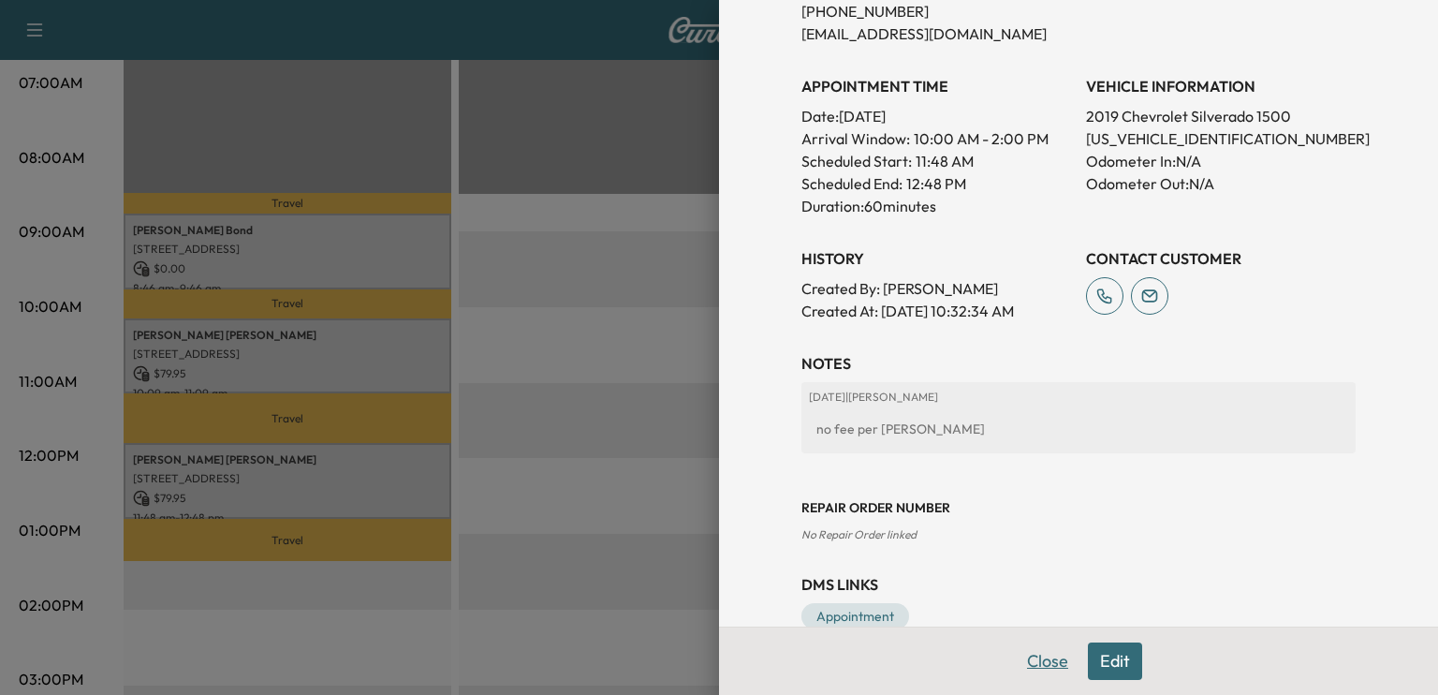
click at [1026, 669] on button "Close" at bounding box center [1048, 660] width 66 height 37
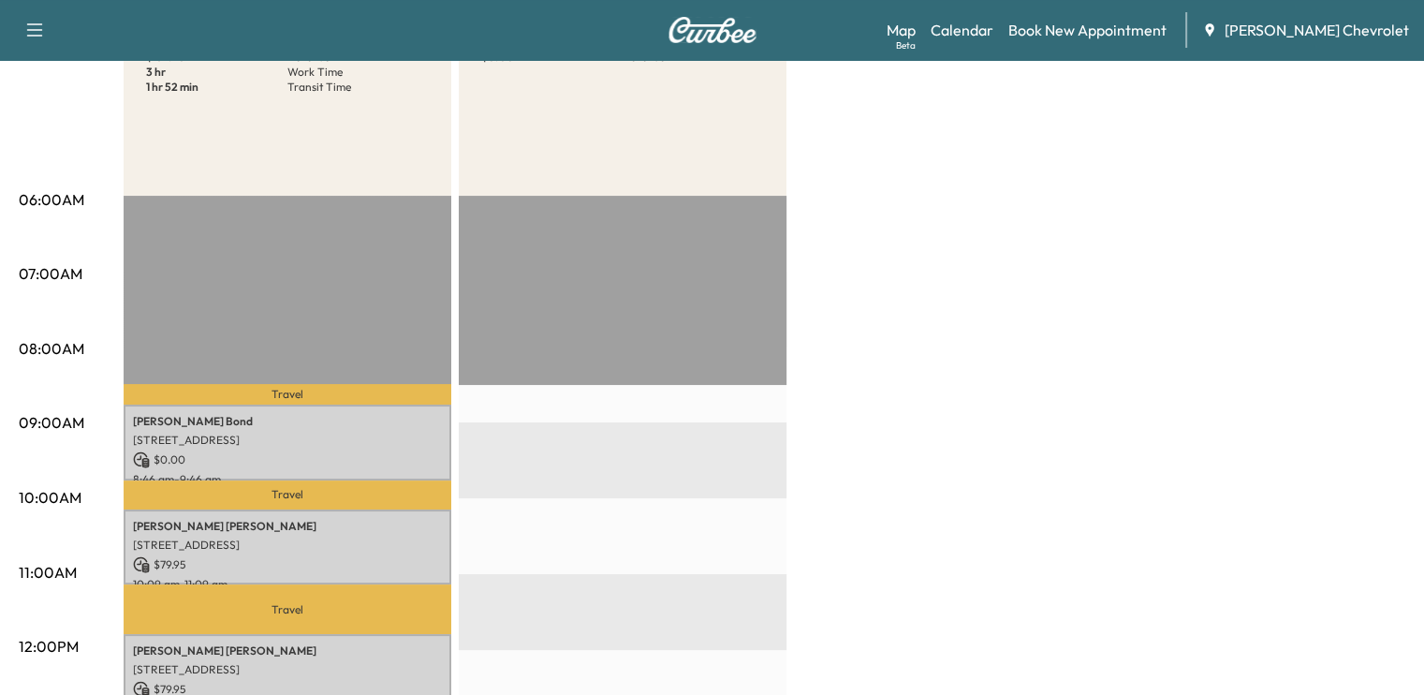
scroll to position [243, 0]
